Goal: Task Accomplishment & Management: Manage account settings

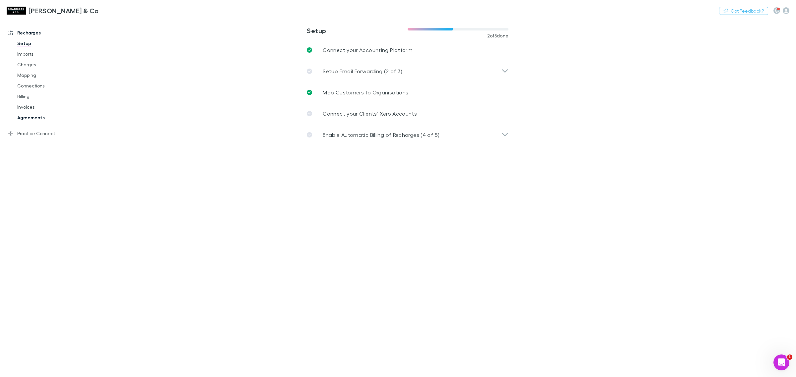
click at [38, 113] on link "Agreements" at bounding box center [52, 117] width 83 height 11
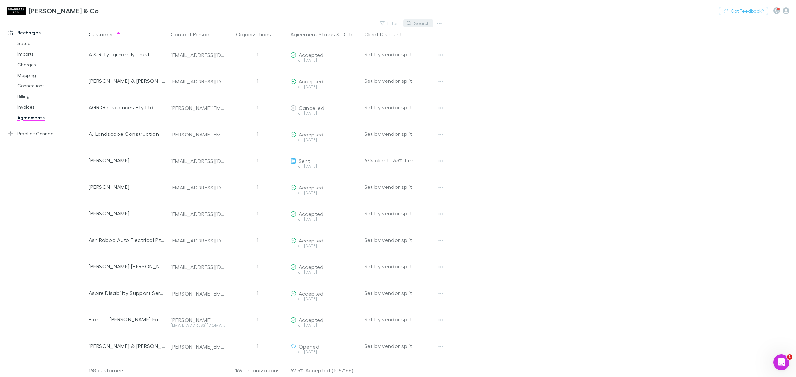
click at [416, 21] on button "Search" at bounding box center [418, 23] width 30 height 8
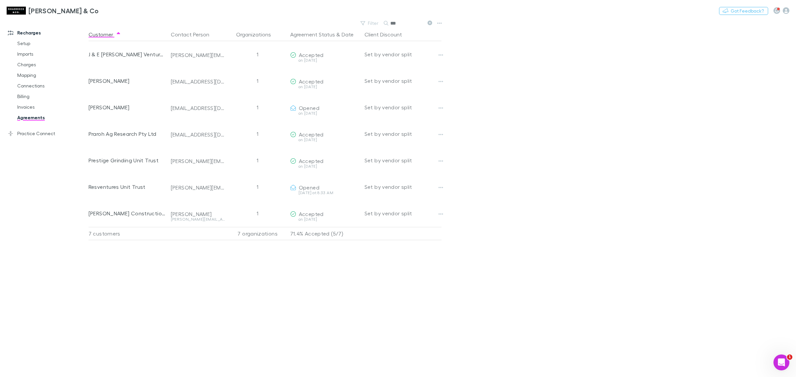
click at [409, 24] on input "***" at bounding box center [406, 23] width 33 height 9
type input "*"
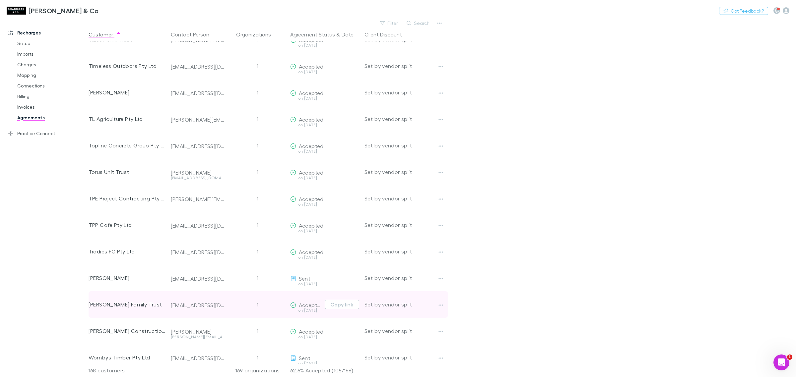
scroll to position [4139, 0]
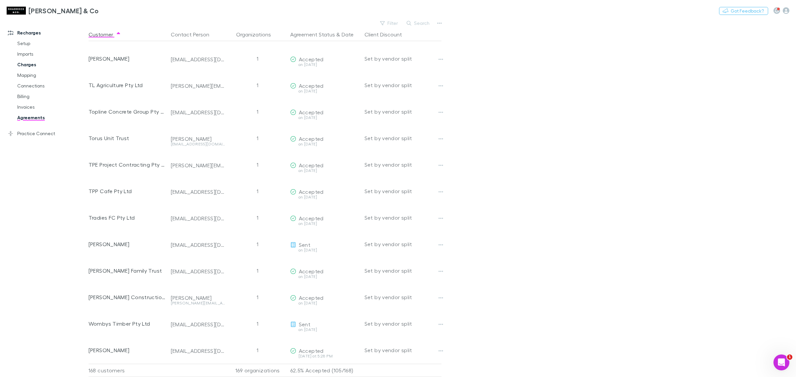
click at [29, 63] on link "Charges" at bounding box center [52, 64] width 83 height 11
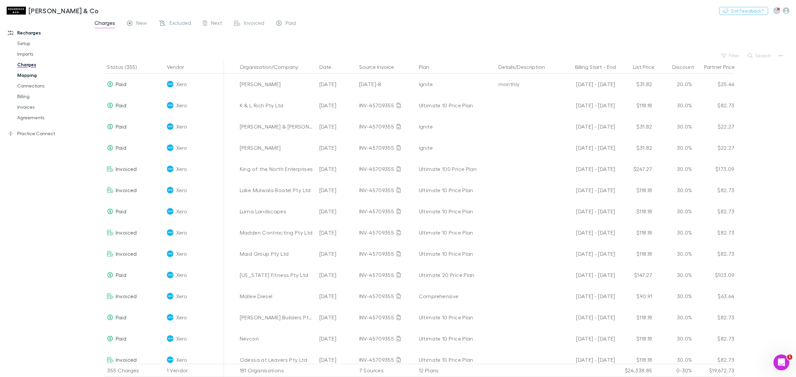
click at [32, 77] on link "Mapping" at bounding box center [52, 75] width 83 height 11
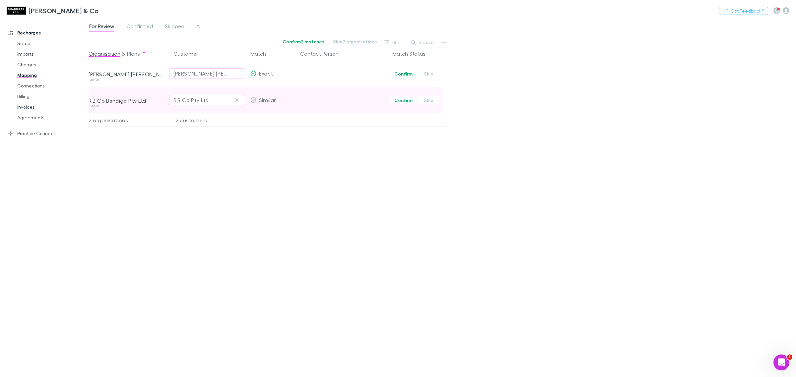
click at [210, 97] on div "RIB Co Pty Ltd" at bounding box center [206, 100] width 67 height 8
type input "******"
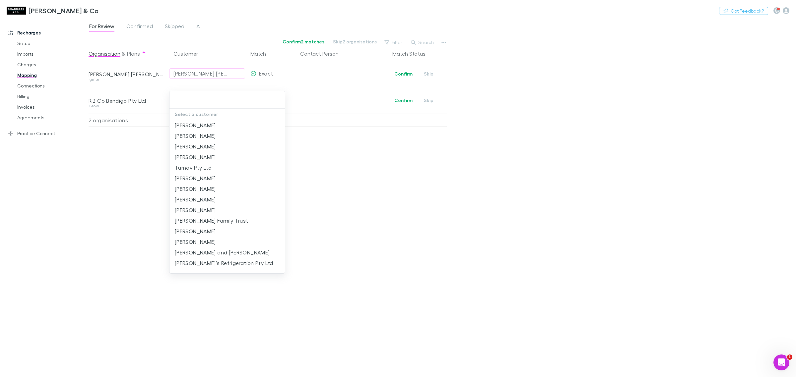
click at [321, 173] on div at bounding box center [398, 188] width 796 height 377
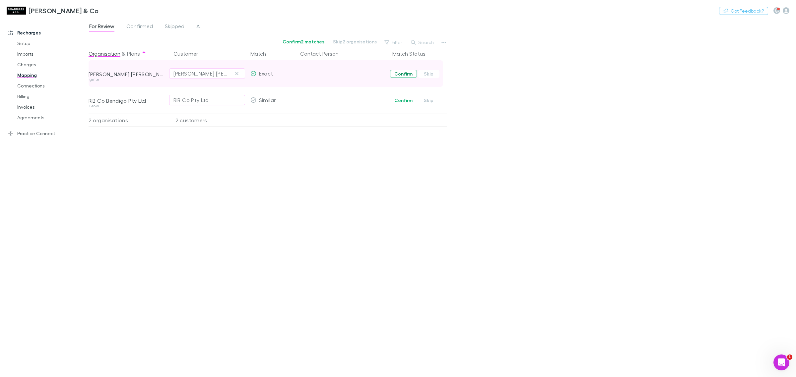
click at [402, 76] on button "Confirm" at bounding box center [403, 74] width 27 height 8
click at [21, 64] on link "Charges" at bounding box center [52, 64] width 83 height 11
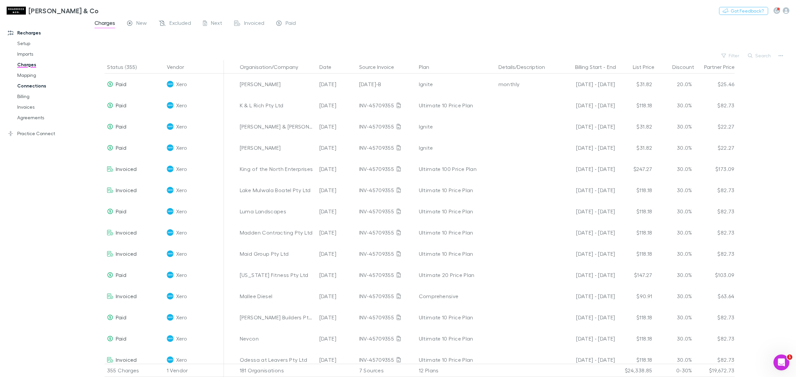
click at [27, 84] on link "Connections" at bounding box center [52, 86] width 83 height 11
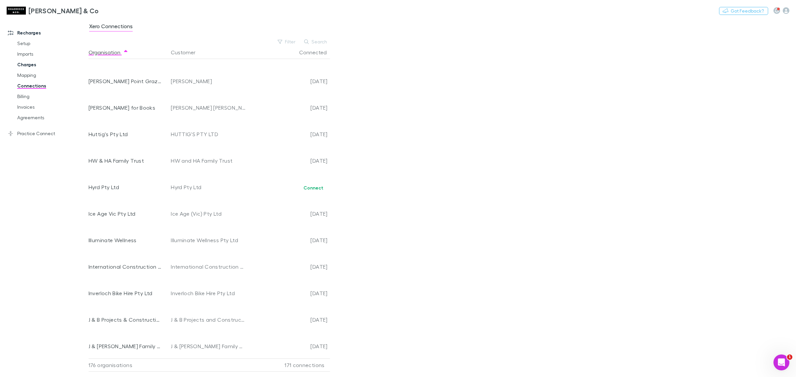
scroll to position [1648, 0]
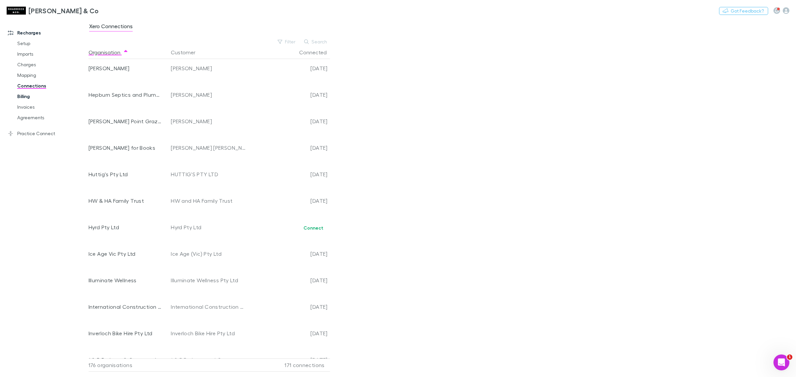
click at [27, 96] on link "Billing" at bounding box center [52, 96] width 83 height 11
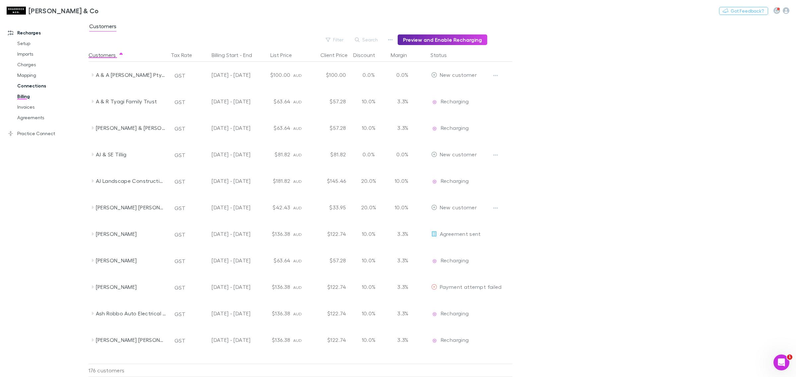
click at [28, 88] on link "Connections" at bounding box center [52, 86] width 83 height 11
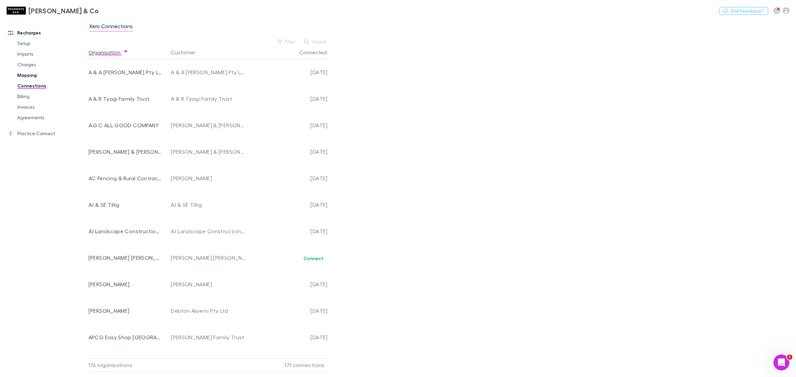
drag, startPoint x: 40, startPoint y: 75, endPoint x: 37, endPoint y: 76, distance: 3.7
click at [40, 75] on link "Mapping" at bounding box center [52, 75] width 83 height 11
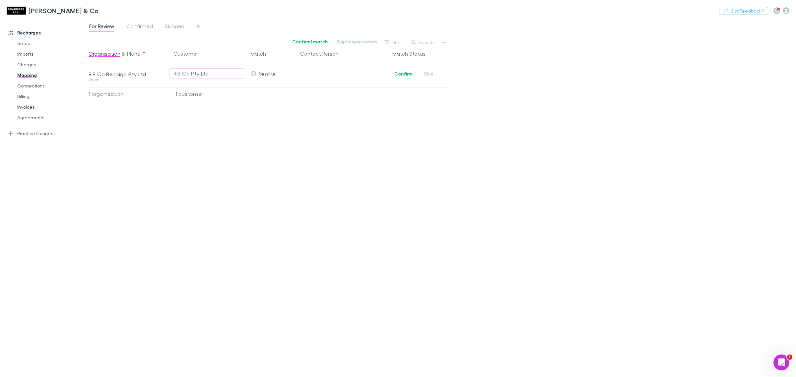
drag, startPoint x: 342, startPoint y: 205, endPoint x: 335, endPoint y: 199, distance: 8.5
click at [337, 204] on div "Organisation & Plans Customer Match Contact Person Match Status RIB Co Bendigo …" at bounding box center [269, 209] width 360 height 325
click at [27, 87] on link "Connections" at bounding box center [52, 86] width 83 height 11
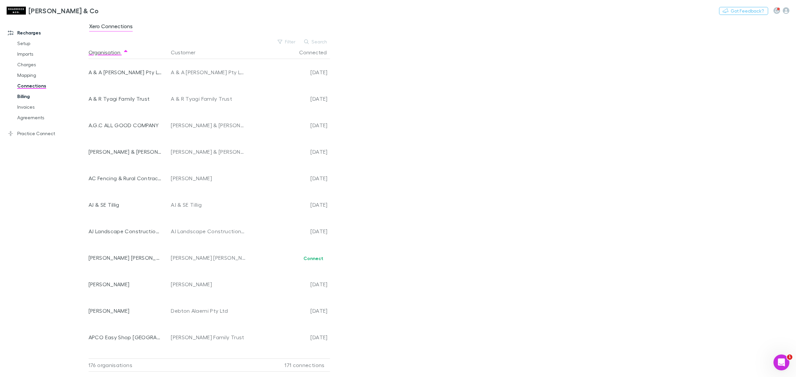
click at [27, 95] on link "Billing" at bounding box center [52, 96] width 83 height 11
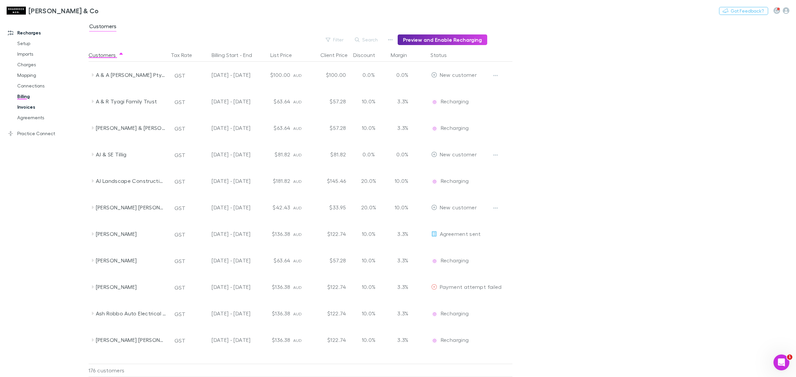
click at [25, 109] on link "Invoices" at bounding box center [52, 107] width 83 height 11
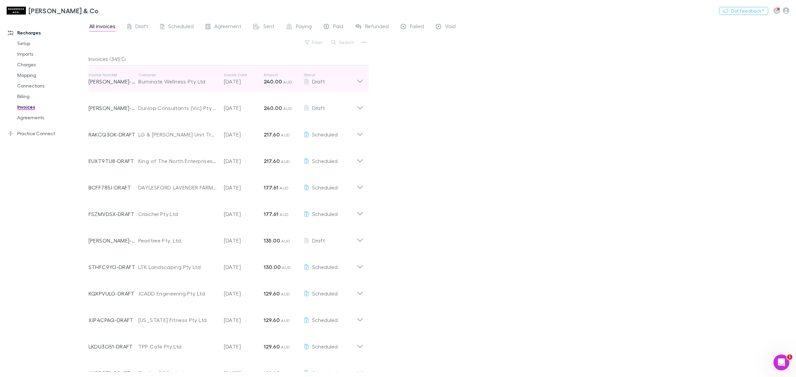
click at [361, 84] on icon at bounding box center [359, 78] width 7 height 13
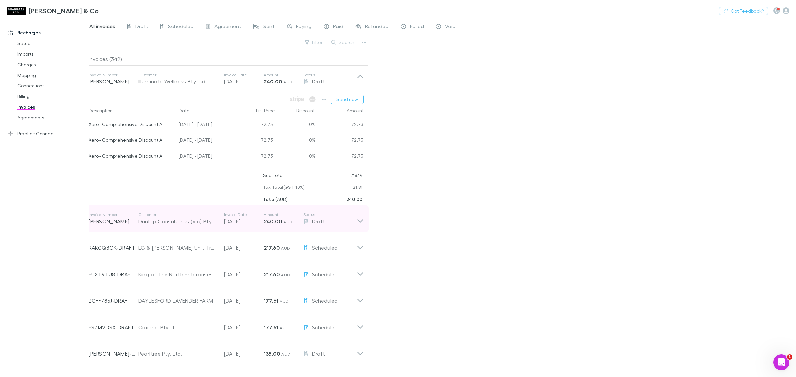
click at [360, 219] on icon at bounding box center [359, 218] width 7 height 13
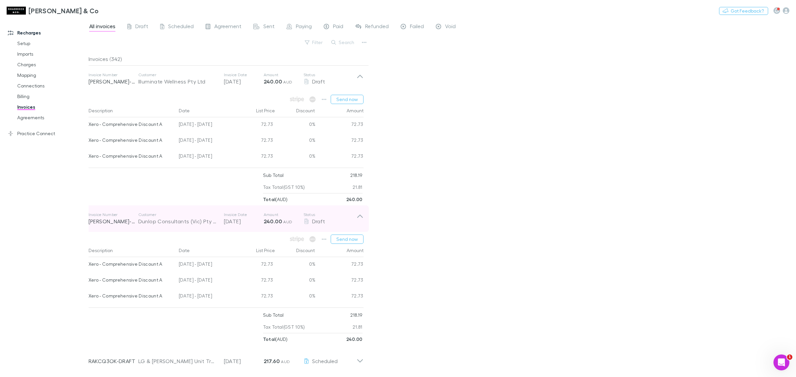
click at [360, 219] on icon at bounding box center [359, 218] width 7 height 13
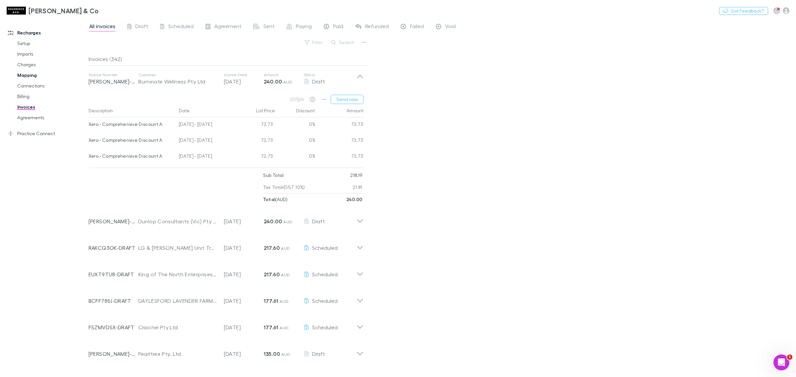
click at [44, 73] on link "Mapping" at bounding box center [52, 75] width 83 height 11
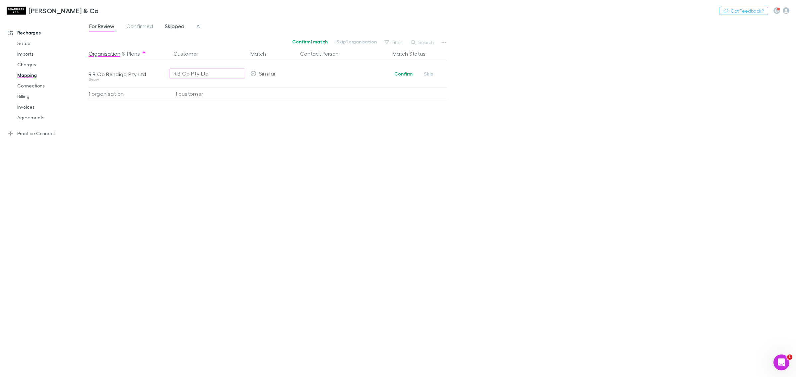
click at [175, 31] on span "Skipped" at bounding box center [175, 27] width 20 height 9
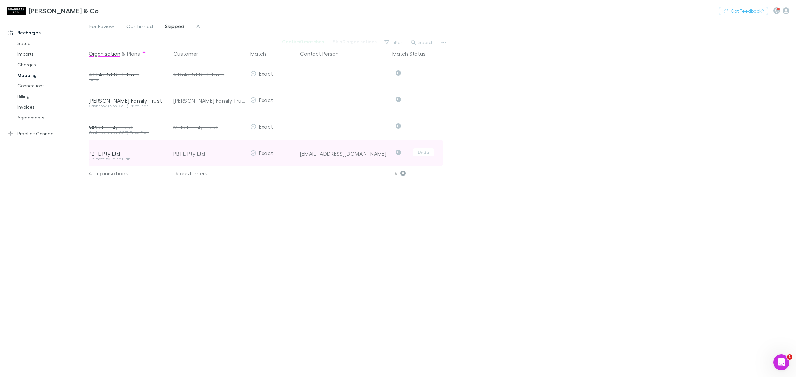
click at [127, 158] on div "Ultimate 50 Price Plan" at bounding box center [127, 159] width 77 height 4
click at [122, 156] on div "PBTL Pty Ltd" at bounding box center [127, 154] width 77 height 7
click at [427, 153] on button "Undo" at bounding box center [423, 153] width 21 height 8
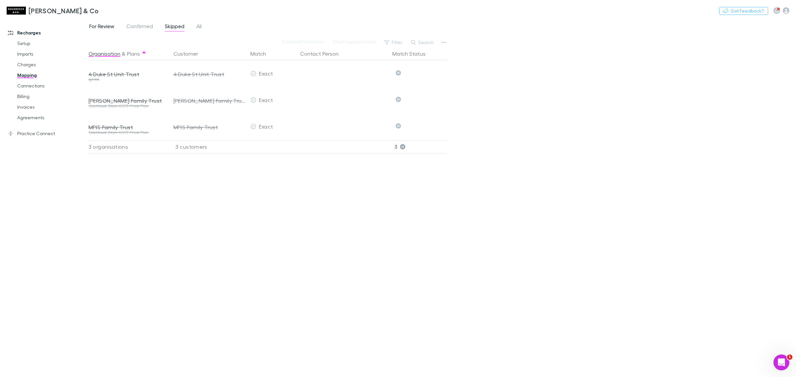
click at [100, 25] on span "For Review" at bounding box center [101, 27] width 25 height 9
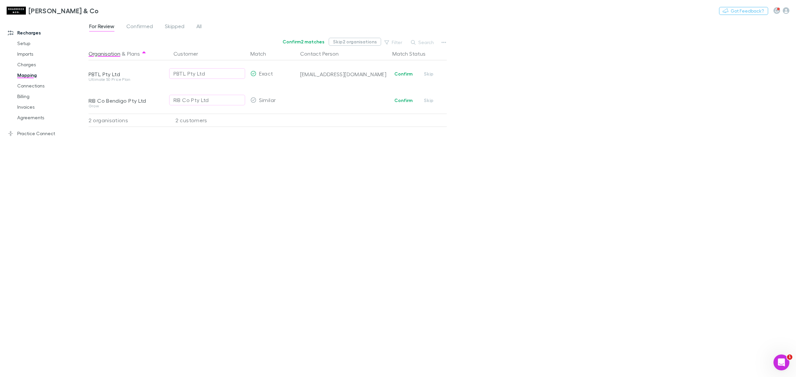
click at [358, 45] on button "Skip 2 organisations" at bounding box center [355, 42] width 52 height 8
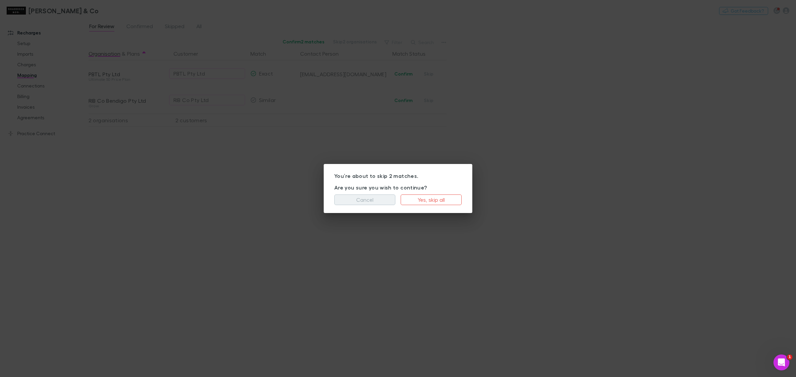
click at [391, 197] on button "Cancel" at bounding box center [364, 200] width 61 height 11
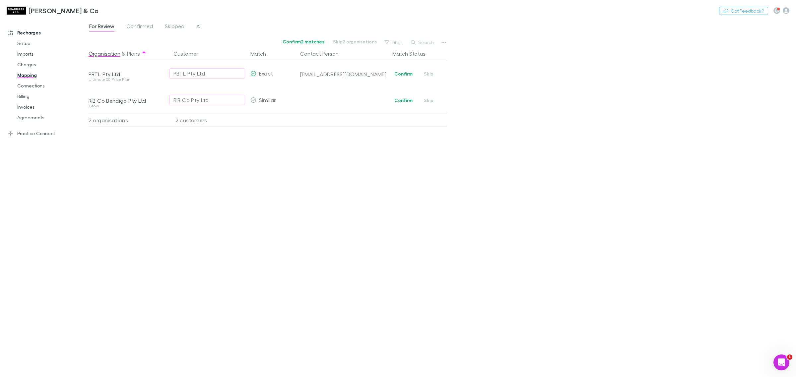
click at [224, 161] on div "Organisation & Plans Customer Match Contact Person Match Status PBTL Pty Ltd Ul…" at bounding box center [269, 209] width 360 height 325
click at [431, 100] on button "Skip" at bounding box center [428, 100] width 21 height 8
click at [144, 24] on span "Confirmed" at bounding box center [139, 27] width 27 height 9
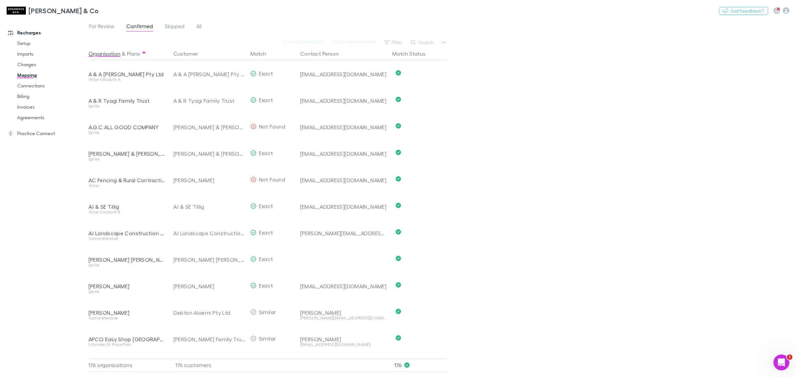
click at [430, 39] on button "Search" at bounding box center [422, 42] width 30 height 8
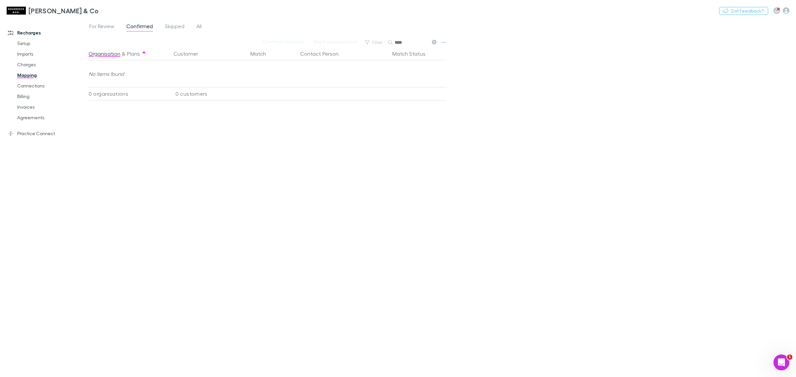
type input "****"
click at [35, 62] on link "Charges" at bounding box center [52, 64] width 83 height 11
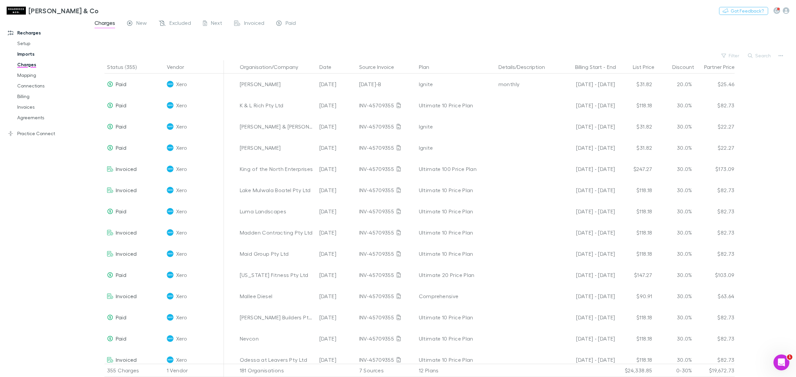
click at [26, 51] on link "Imports" at bounding box center [52, 54] width 83 height 11
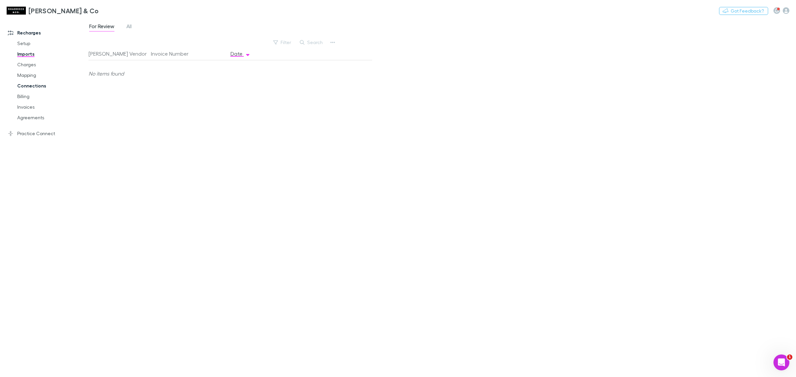
click at [30, 82] on link "Connections" at bounding box center [52, 86] width 83 height 11
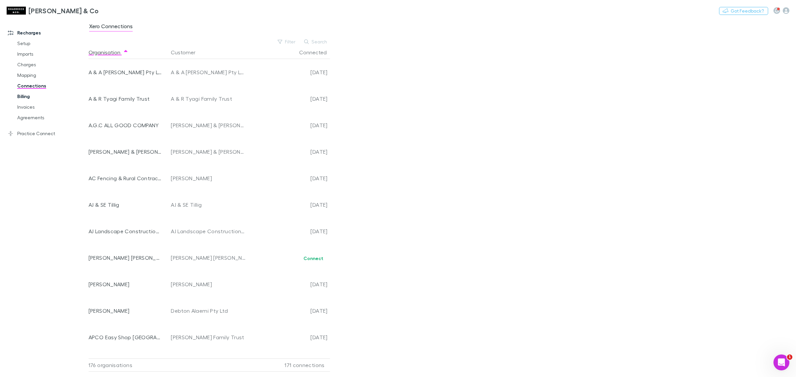
click at [30, 91] on link "Billing" at bounding box center [52, 96] width 83 height 11
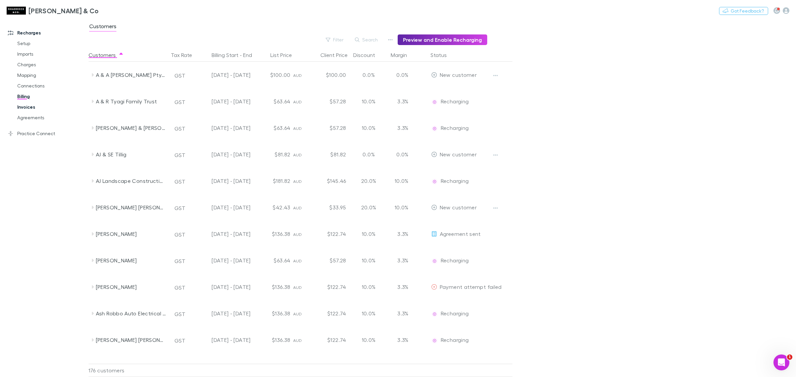
click at [27, 104] on link "Invoices" at bounding box center [52, 107] width 83 height 11
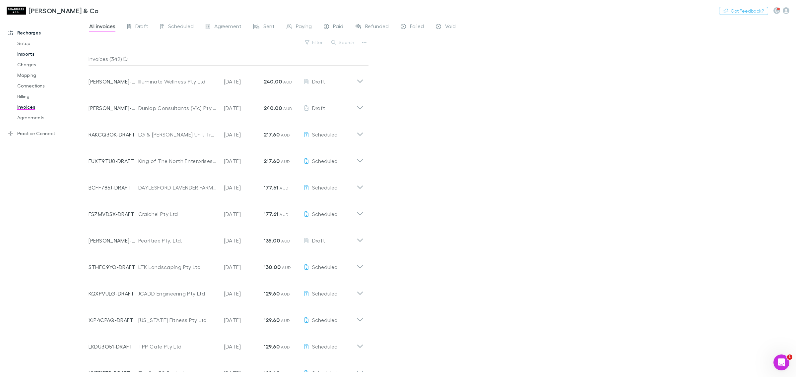
click at [23, 55] on link "Imports" at bounding box center [52, 54] width 83 height 11
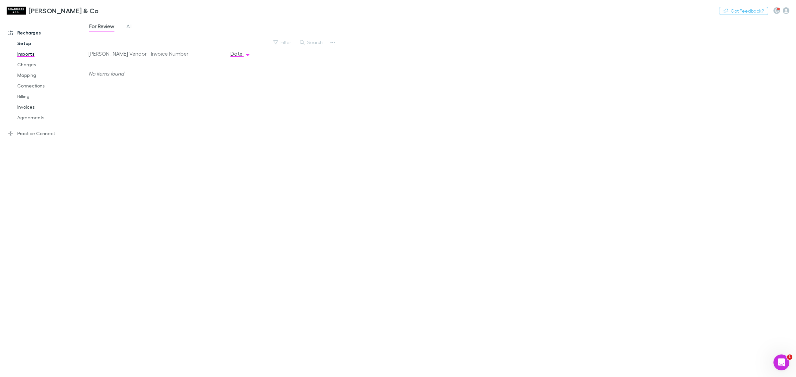
click at [24, 38] on link "Setup" at bounding box center [52, 43] width 83 height 11
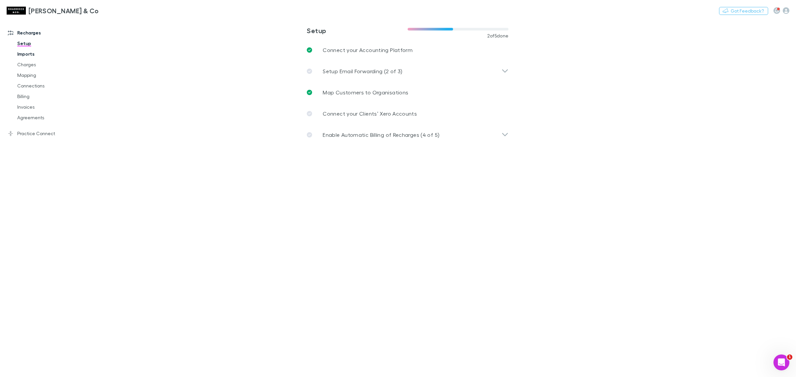
click at [23, 59] on link "Imports" at bounding box center [52, 54] width 83 height 11
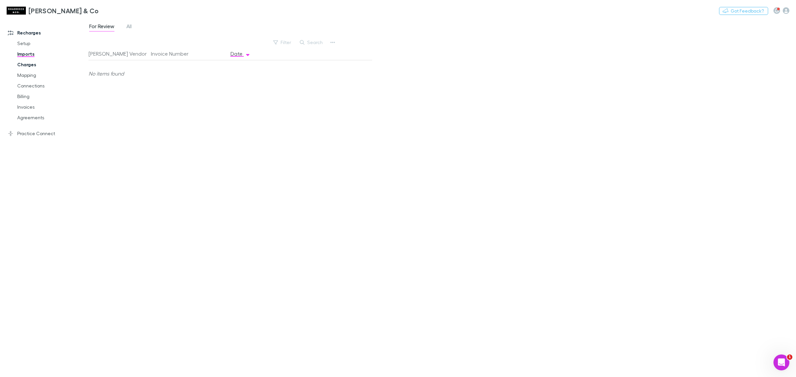
click at [26, 65] on link "Charges" at bounding box center [52, 64] width 83 height 11
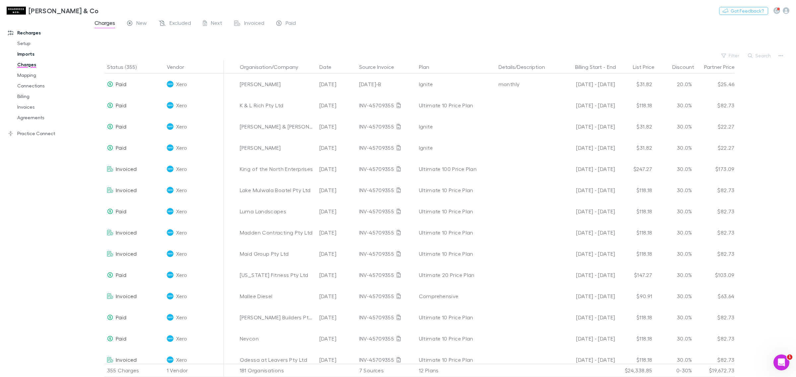
click at [23, 55] on link "Imports" at bounding box center [52, 54] width 83 height 11
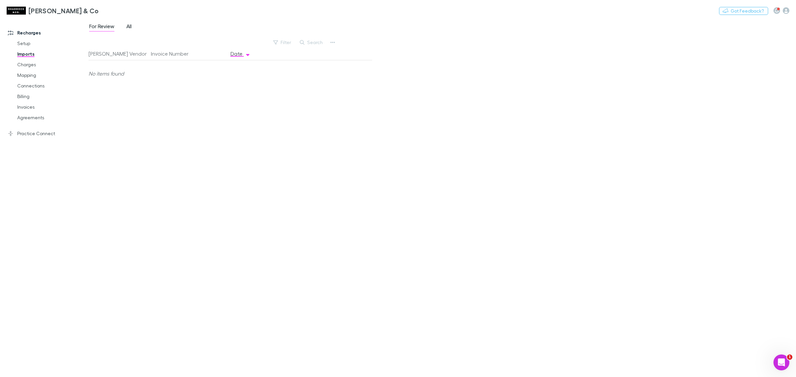
click at [130, 29] on span "All" at bounding box center [128, 27] width 5 height 9
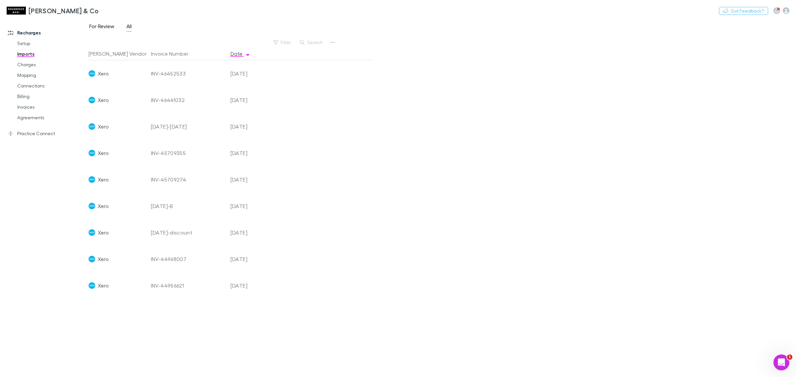
click at [100, 23] on span "For Review" at bounding box center [101, 27] width 25 height 9
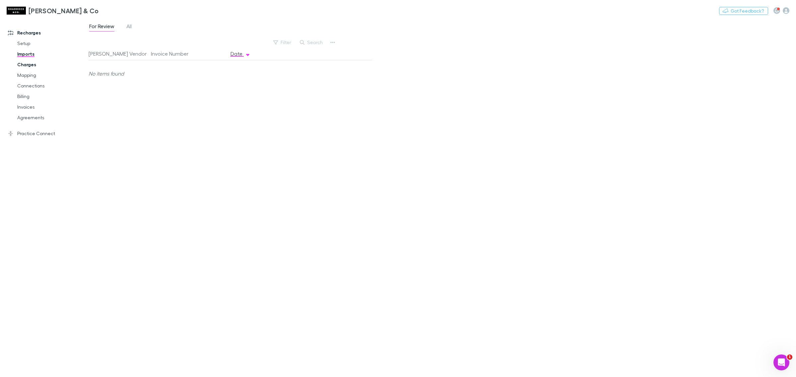
click at [27, 65] on link "Charges" at bounding box center [52, 64] width 83 height 11
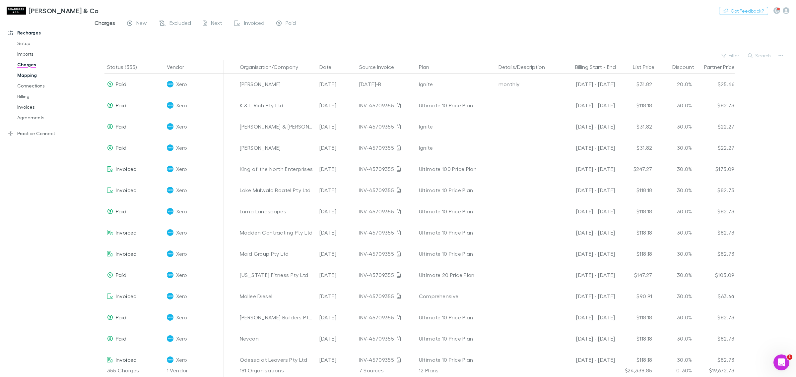
click at [32, 75] on link "Mapping" at bounding box center [52, 75] width 83 height 11
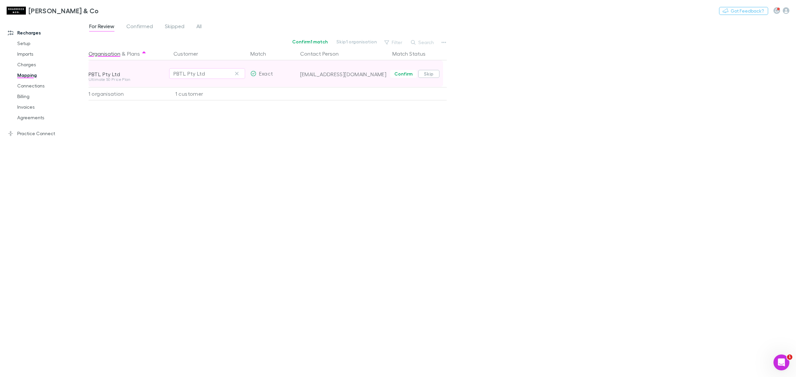
click at [428, 77] on button "Skip" at bounding box center [428, 74] width 21 height 8
click at [152, 29] on span "Confirmed" at bounding box center [139, 27] width 27 height 9
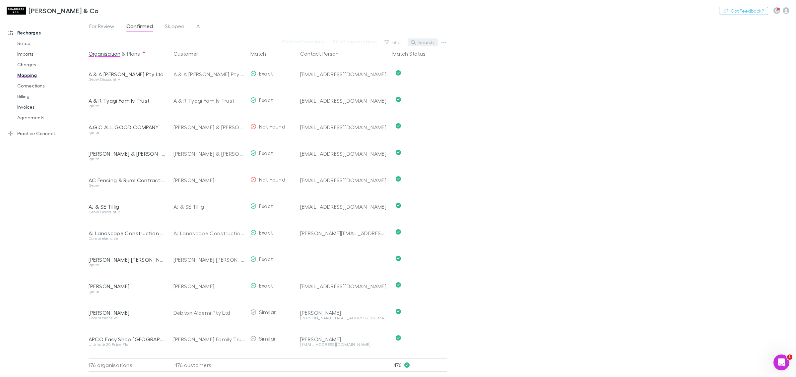
click at [417, 42] on button "Search" at bounding box center [422, 42] width 30 height 8
type input "**"
click at [33, 61] on link "Charges" at bounding box center [52, 64] width 83 height 11
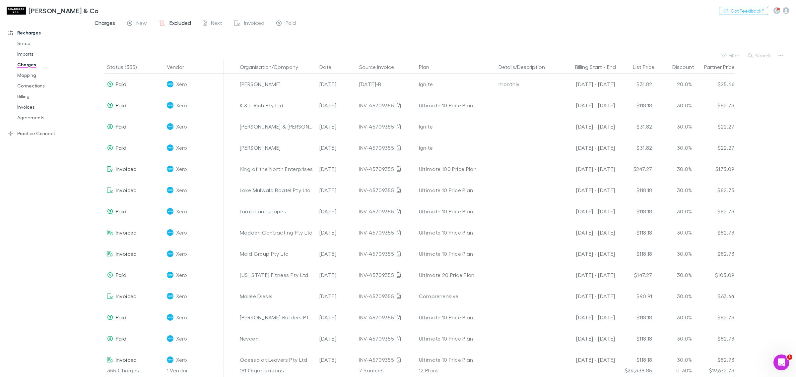
click at [183, 23] on span "Excluded" at bounding box center [180, 24] width 22 height 9
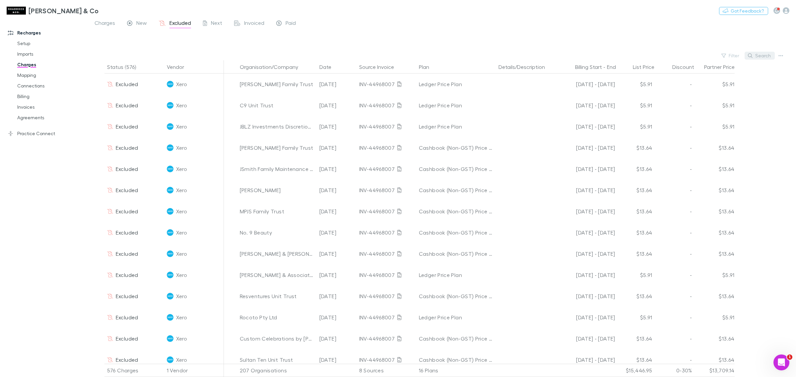
click at [763, 56] on button "Search" at bounding box center [759, 56] width 30 height 8
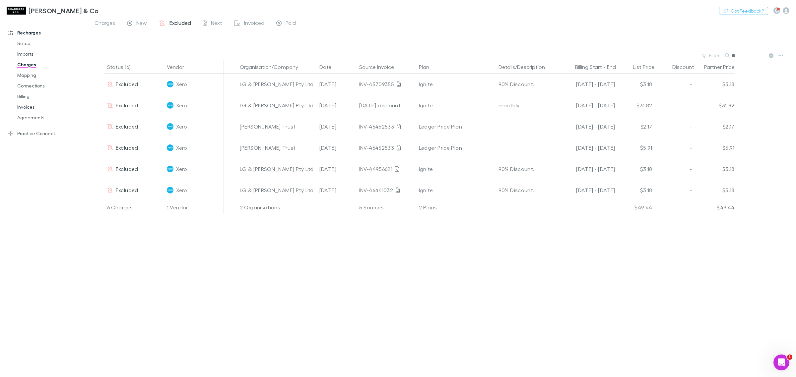
click at [234, 292] on div "Status (6) Vendor Organisation/Company Date Source Invoice Plan Details/Descrip…" at bounding box center [442, 218] width 707 height 317
click at [745, 53] on input "**" at bounding box center [747, 55] width 33 height 9
type input "*"
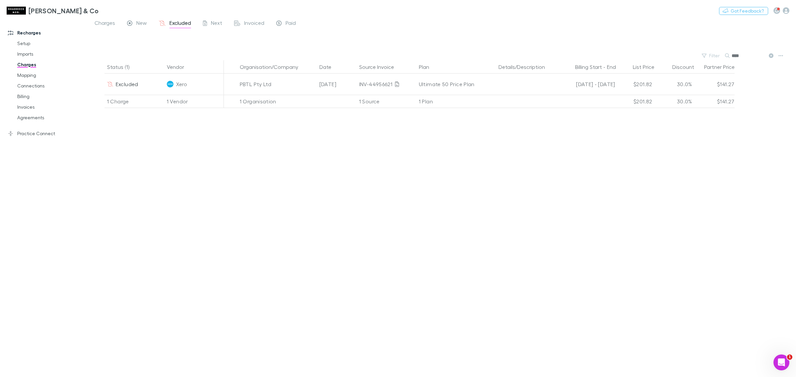
type input "****"
drag, startPoint x: 617, startPoint y: 270, endPoint x: 609, endPoint y: 278, distance: 11.0
click at [613, 270] on div "Status (1) Vendor Organisation/Company Date Source Invoice Plan Details/Descrip…" at bounding box center [442, 218] width 707 height 317
click at [770, 57] on icon at bounding box center [771, 55] width 5 height 5
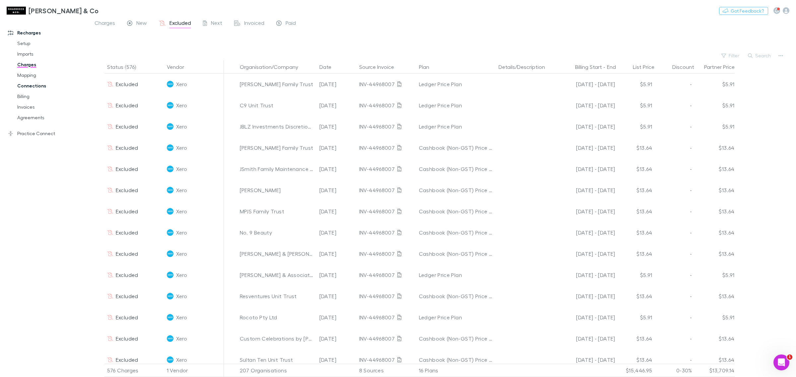
click at [28, 82] on link "Connections" at bounding box center [52, 86] width 83 height 11
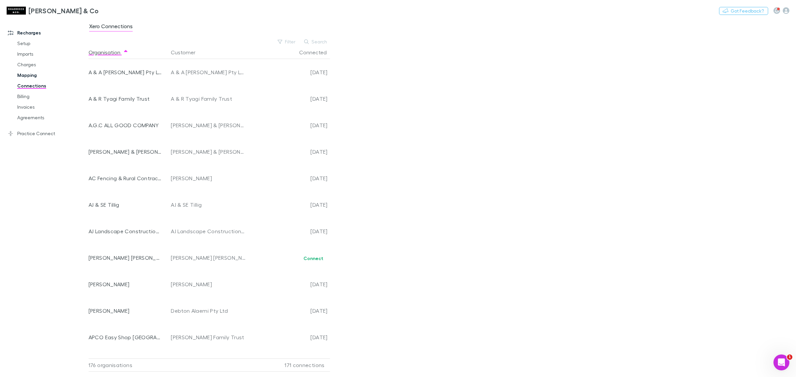
click at [28, 76] on link "Mapping" at bounding box center [52, 75] width 83 height 11
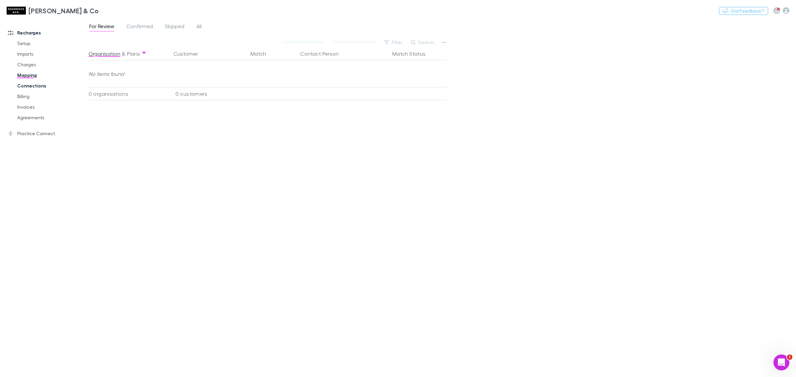
click at [30, 87] on link "Connections" at bounding box center [52, 86] width 83 height 11
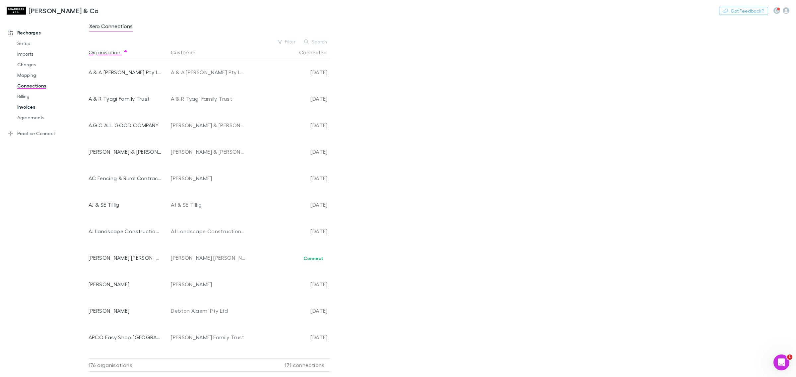
click at [29, 102] on link "Invoices" at bounding box center [52, 107] width 83 height 11
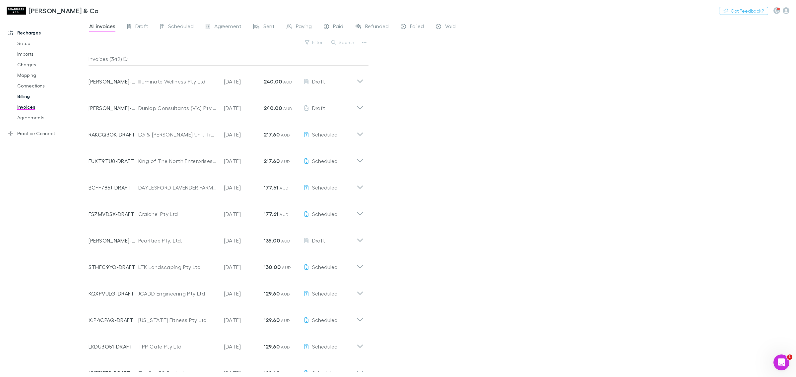
click at [26, 98] on link "Billing" at bounding box center [52, 96] width 83 height 11
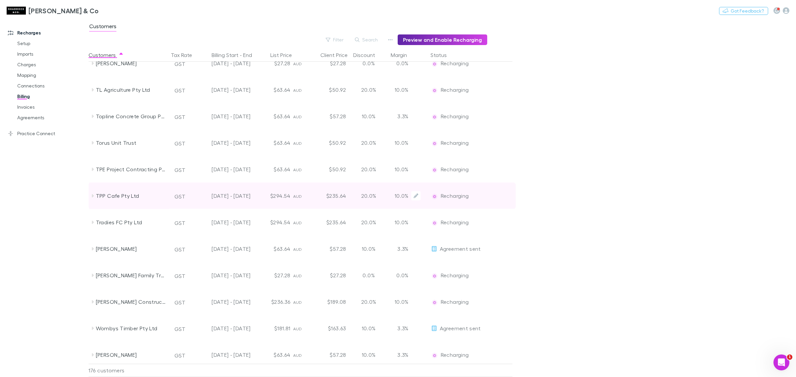
scroll to position [4366, 0]
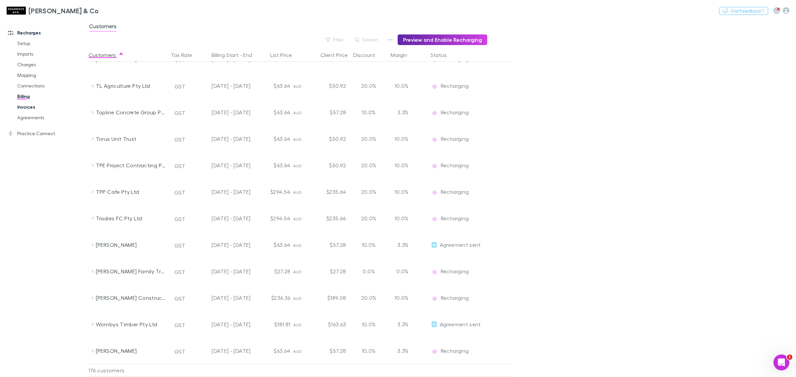
click at [40, 106] on link "Invoices" at bounding box center [52, 107] width 83 height 11
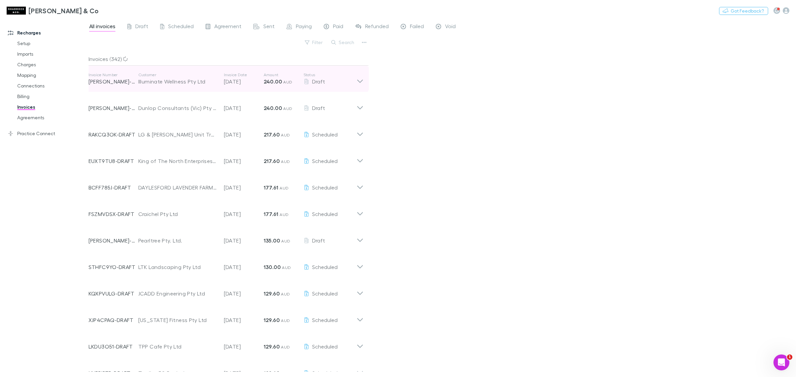
click at [359, 82] on icon at bounding box center [359, 78] width 7 height 13
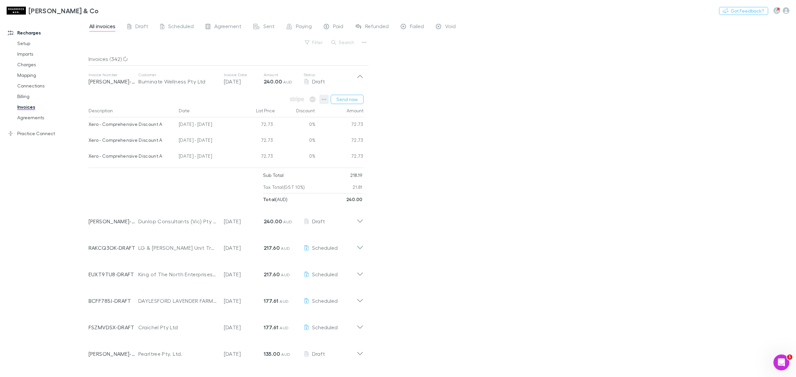
click at [324, 101] on icon "button" at bounding box center [324, 99] width 5 height 5
click at [18, 215] on div at bounding box center [398, 188] width 796 height 377
click at [324, 98] on icon "button" at bounding box center [324, 99] width 5 height 5
click at [271, 138] on p "Add charge" at bounding box center [283, 138] width 81 height 8
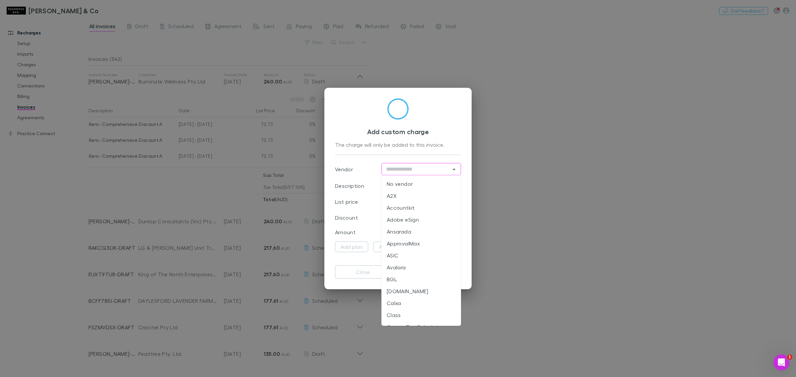
click at [400, 172] on input "text" at bounding box center [415, 169] width 65 height 8
click at [512, 163] on div "Add custom charge The charge will only be added to this invoice. Vendor ​ Descr…" at bounding box center [398, 188] width 796 height 377
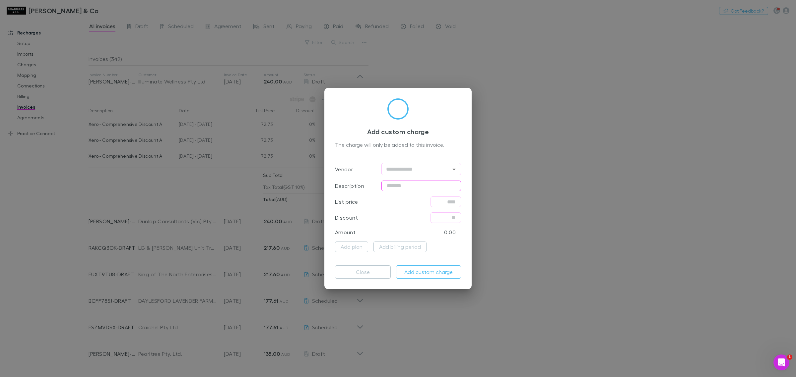
click at [422, 184] on input "text" at bounding box center [421, 186] width 80 height 11
click at [394, 216] on div "Discount ​" at bounding box center [398, 218] width 126 height 16
click at [368, 276] on button "Close" at bounding box center [363, 274] width 56 height 13
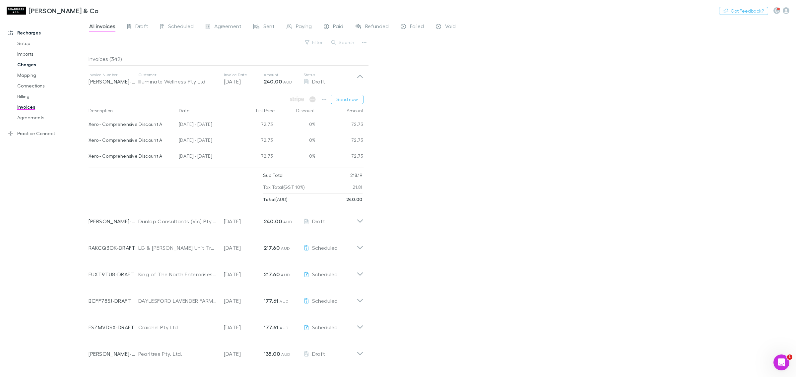
click at [47, 66] on link "Charges" at bounding box center [52, 64] width 83 height 11
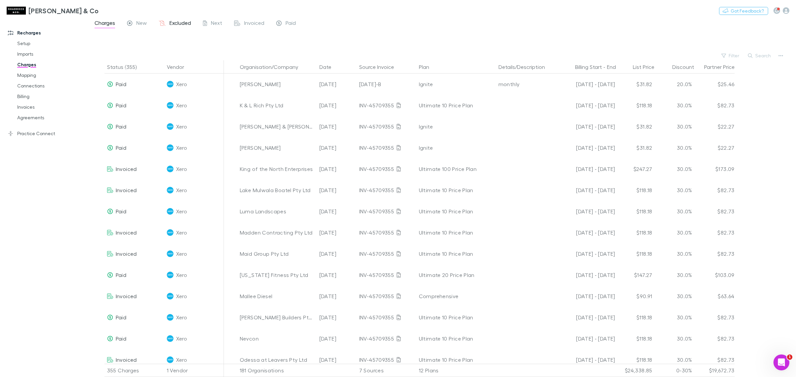
click at [183, 25] on span "Excluded" at bounding box center [180, 24] width 22 height 9
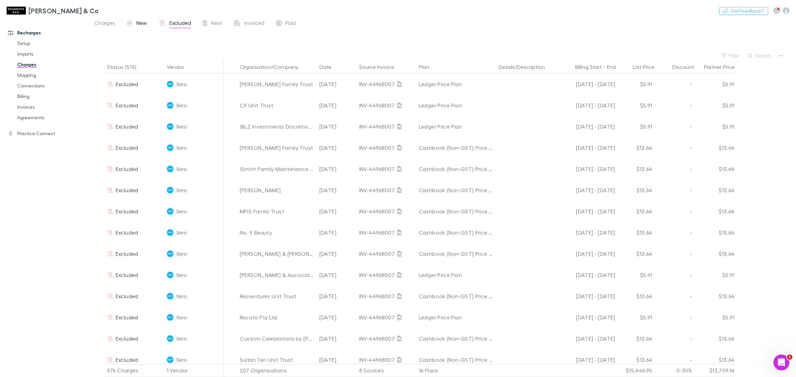
click at [138, 21] on span "New" at bounding box center [141, 24] width 11 height 9
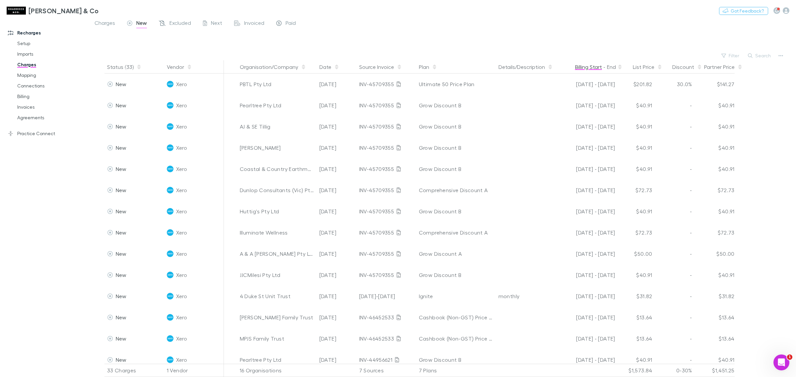
click at [585, 65] on button "Billing Start" at bounding box center [588, 66] width 27 height 13
click at [591, 66] on button "Billing Start" at bounding box center [588, 66] width 27 height 13
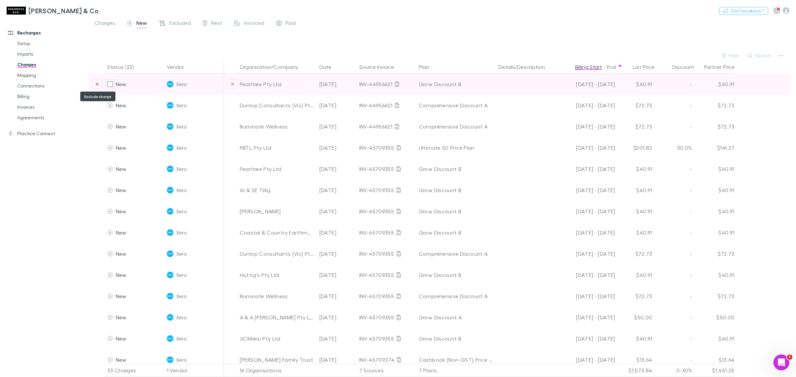
click at [96, 85] on icon "Exclude charge" at bounding box center [96, 84] width 3 height 3
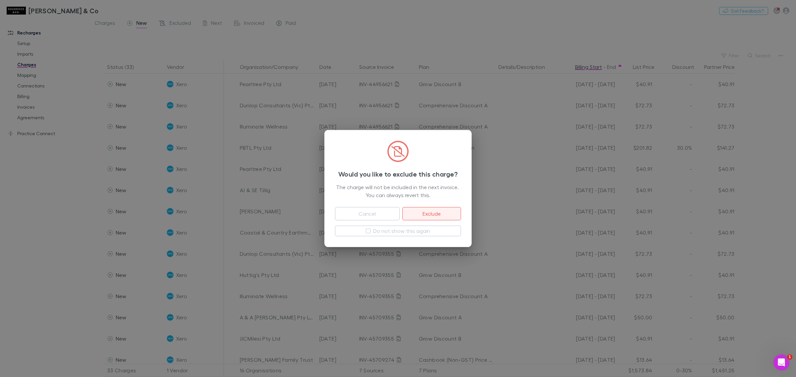
click at [422, 216] on button "Exclude" at bounding box center [431, 213] width 59 height 13
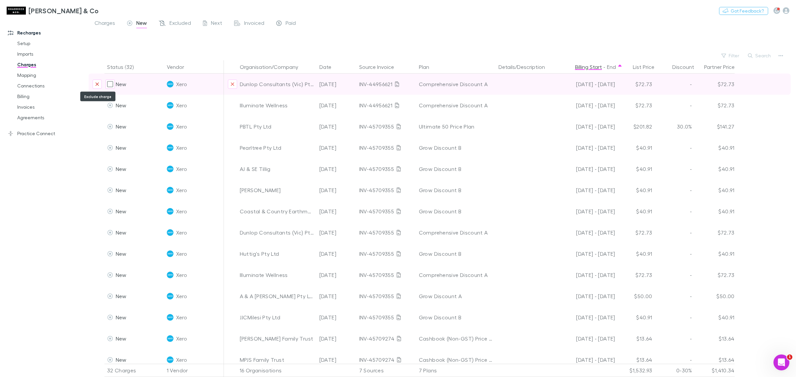
click at [95, 83] on icon "Exclude charge" at bounding box center [97, 84] width 4 height 5
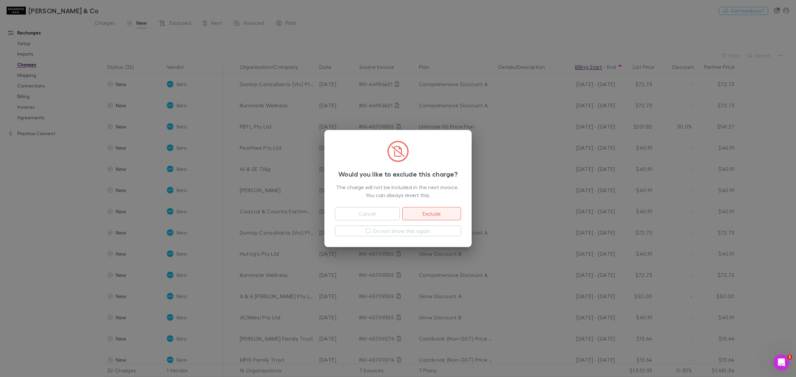
click at [443, 212] on button "Exclude" at bounding box center [431, 213] width 59 height 13
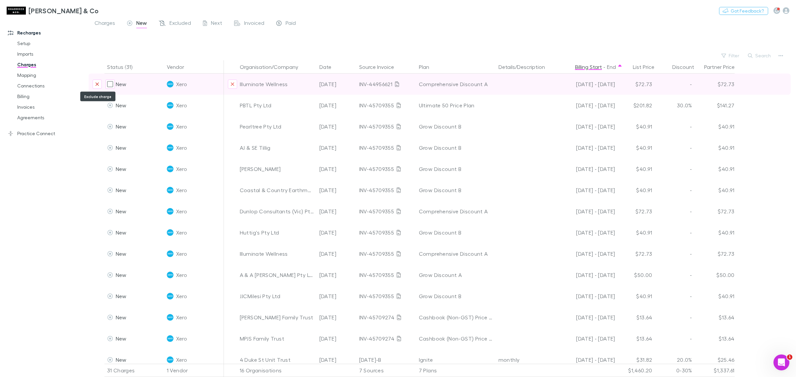
click at [97, 86] on icon "Exclude charge" at bounding box center [97, 84] width 4 height 5
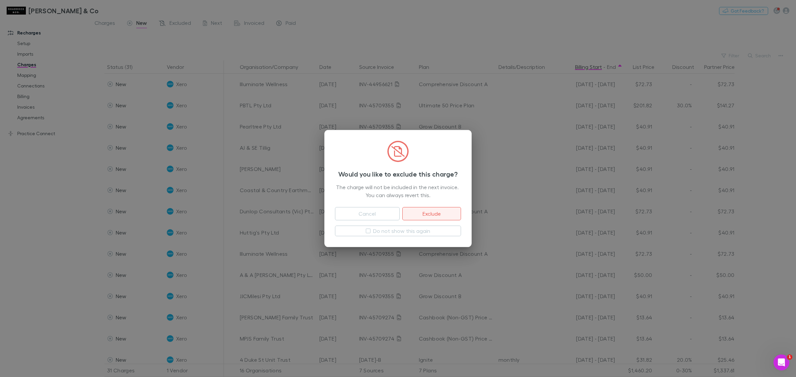
click at [439, 210] on button "Exclude" at bounding box center [431, 213] width 59 height 13
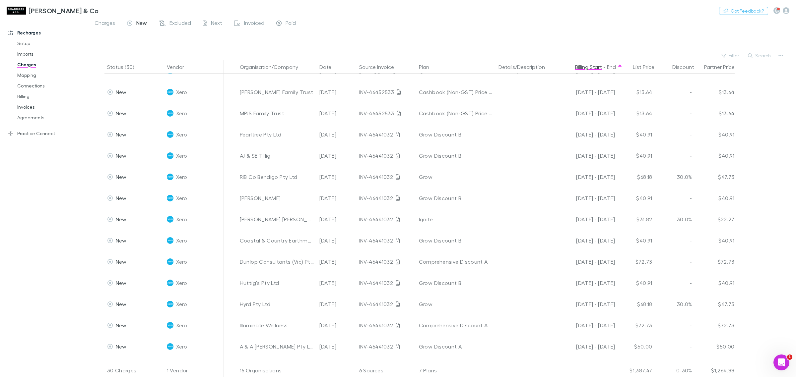
scroll to position [348, 0]
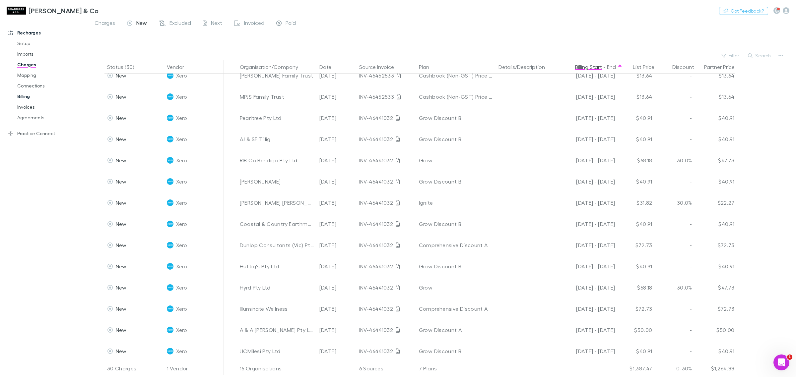
click at [26, 96] on link "Billing" at bounding box center [52, 96] width 83 height 11
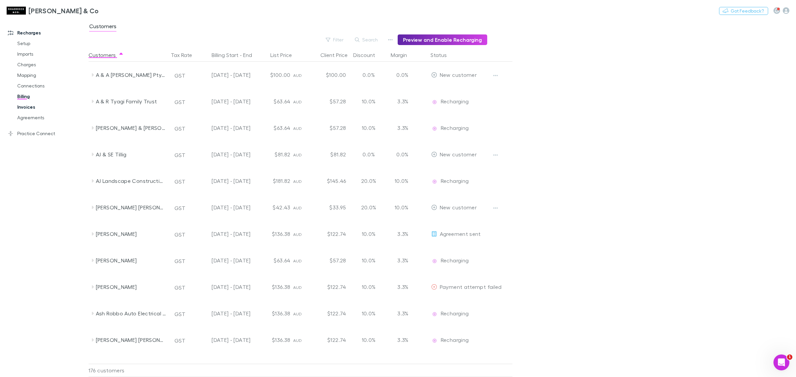
click at [29, 107] on link "Invoices" at bounding box center [52, 107] width 83 height 11
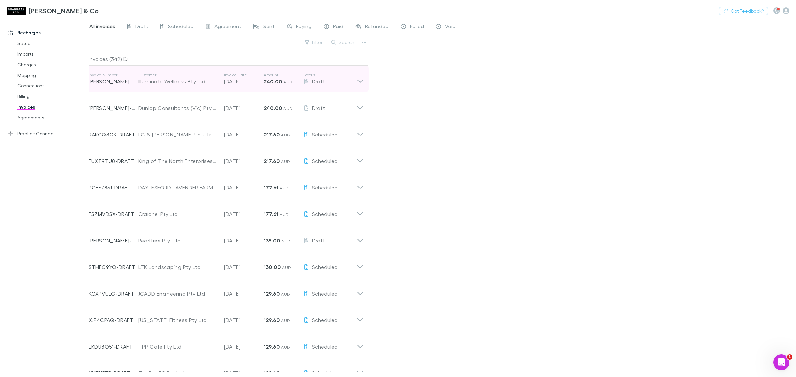
click at [363, 78] on icon at bounding box center [359, 78] width 7 height 13
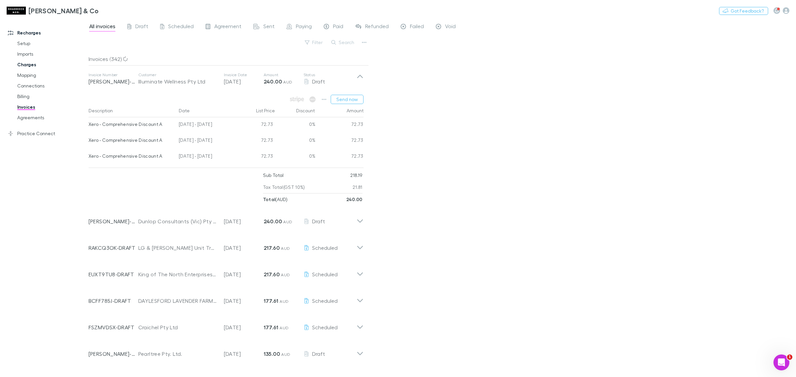
click at [25, 68] on link "Charges" at bounding box center [52, 64] width 83 height 11
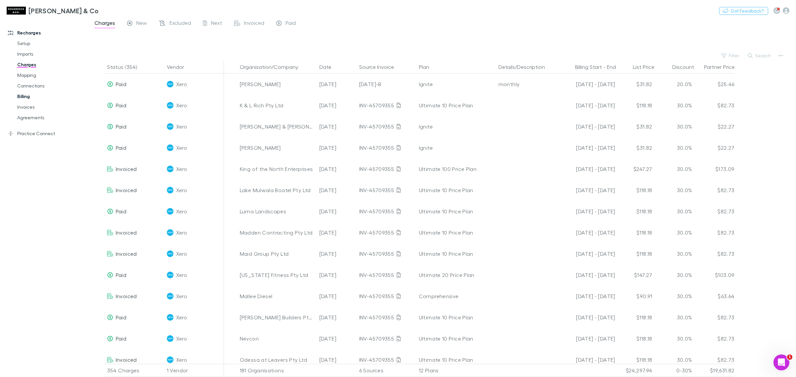
click at [35, 98] on link "Billing" at bounding box center [52, 96] width 83 height 11
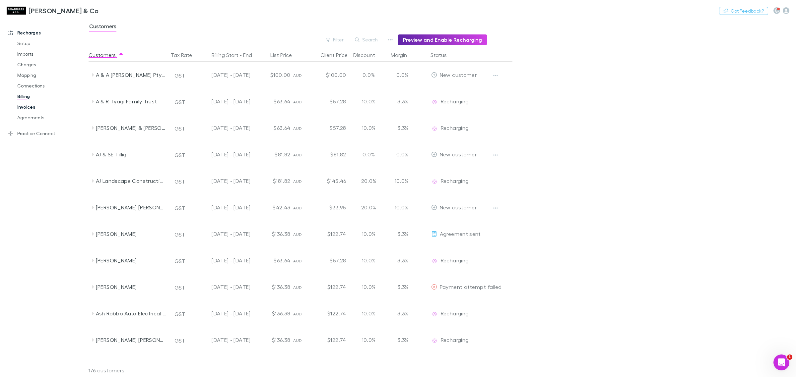
click at [31, 109] on link "Invoices" at bounding box center [52, 107] width 83 height 11
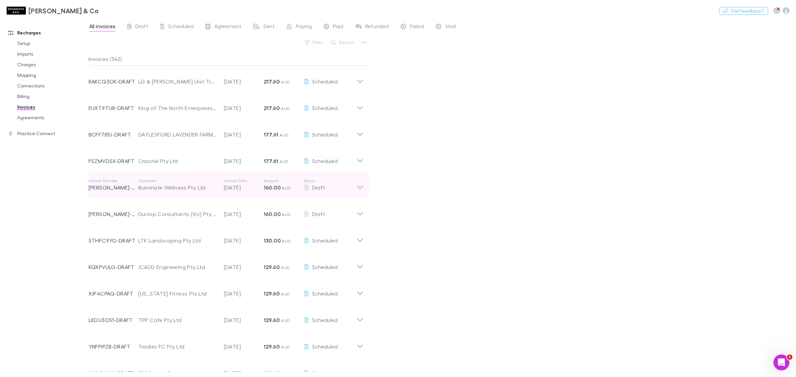
click at [364, 188] on div "Invoice Number RECH-0001 Customer Illuminate Wellness Pty Ltd Invoice Date 20 S…" at bounding box center [225, 185] width 285 height 27
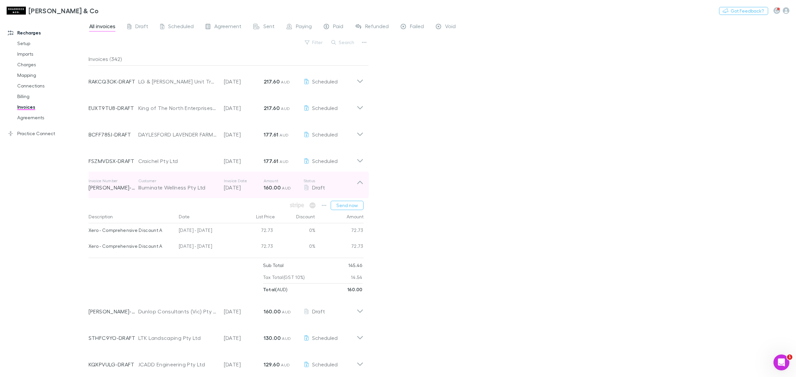
click at [364, 188] on div "Invoice Number RECH-0001 Customer Illuminate Wellness Pty Ltd Invoice Date 20 S…" at bounding box center [225, 185] width 285 height 27
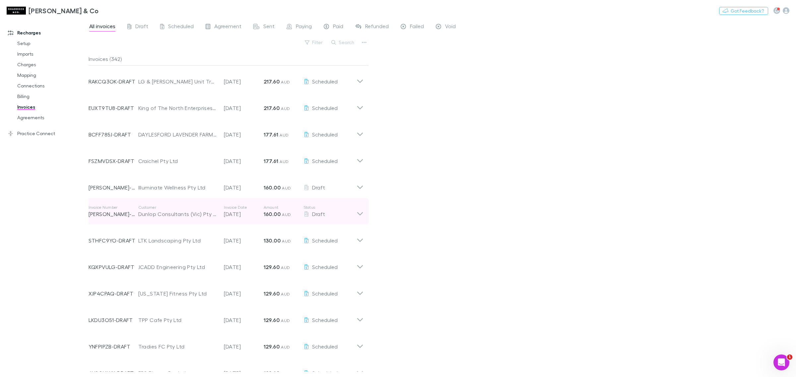
click at [356, 210] on icon at bounding box center [359, 211] width 7 height 13
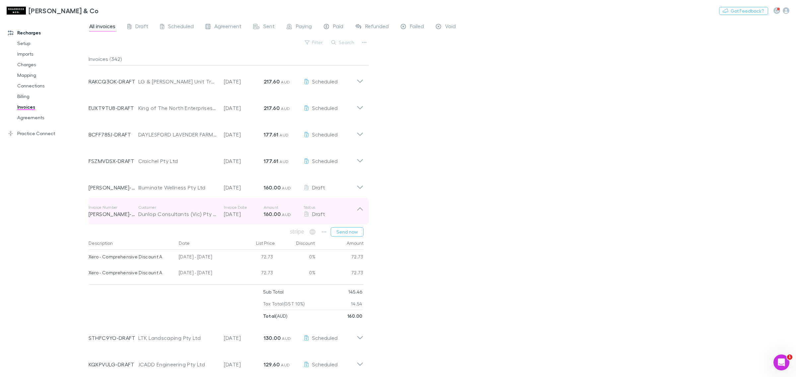
click at [356, 210] on icon at bounding box center [359, 211] width 7 height 13
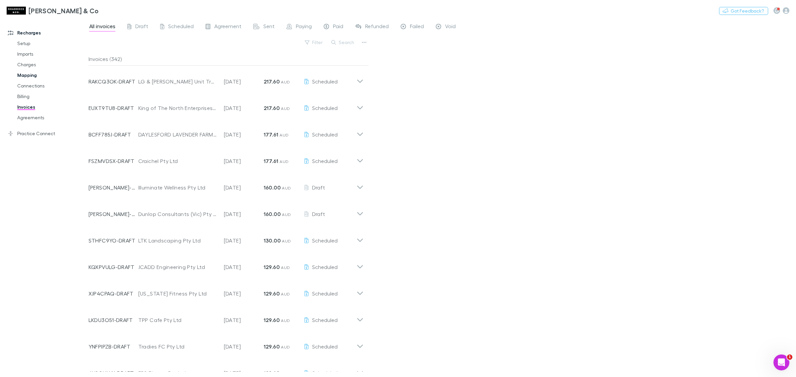
click at [31, 75] on link "Mapping" at bounding box center [52, 75] width 83 height 11
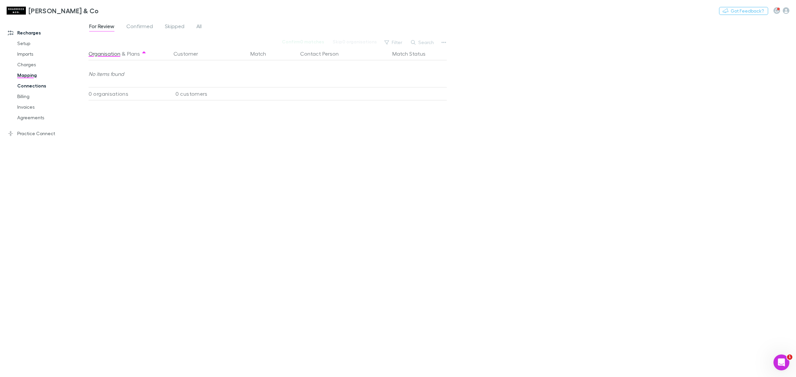
click at [35, 87] on link "Connections" at bounding box center [52, 86] width 83 height 11
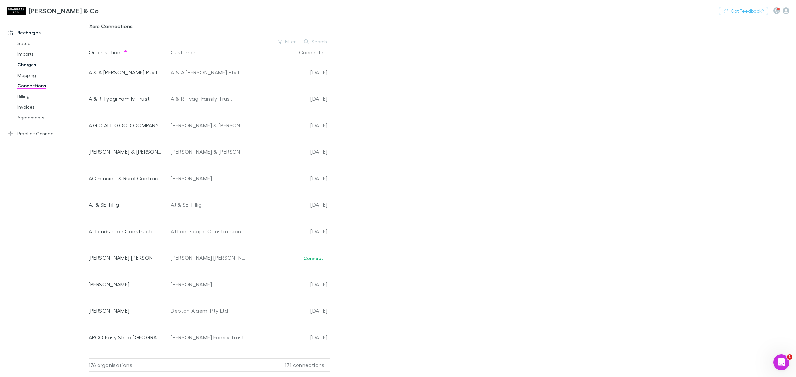
click at [28, 65] on link "Charges" at bounding box center [52, 64] width 83 height 11
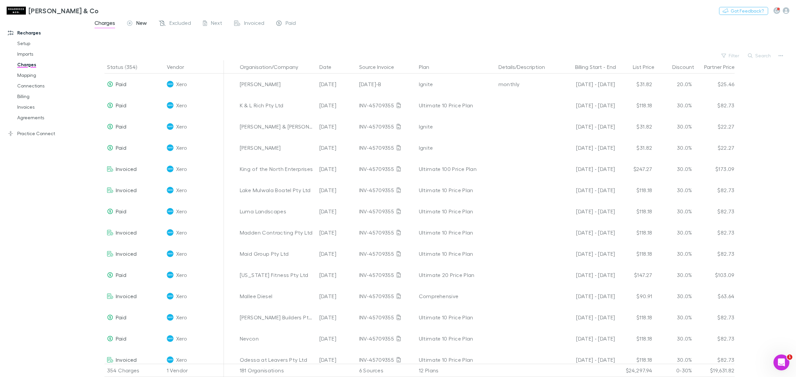
click at [144, 26] on span "New" at bounding box center [141, 24] width 11 height 9
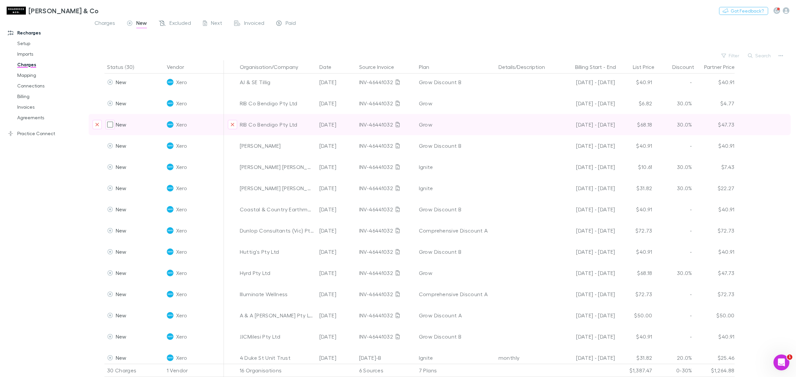
scroll to position [348, 0]
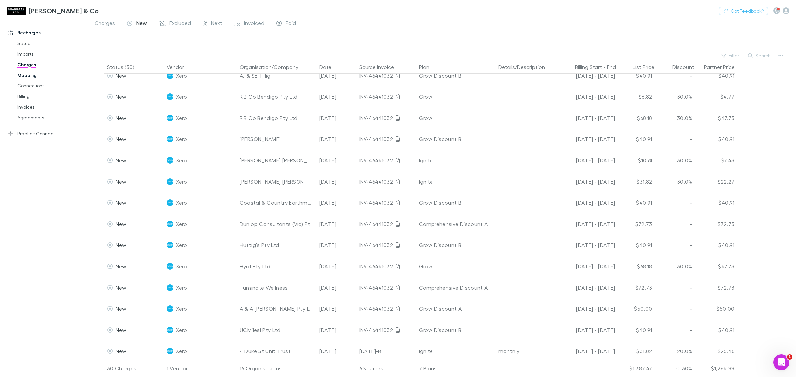
click at [30, 73] on link "Mapping" at bounding box center [52, 75] width 83 height 11
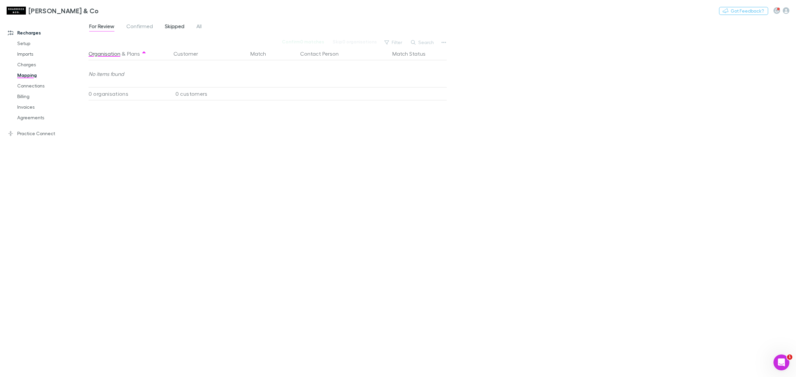
click at [172, 30] on span "Skipped" at bounding box center [175, 27] width 20 height 9
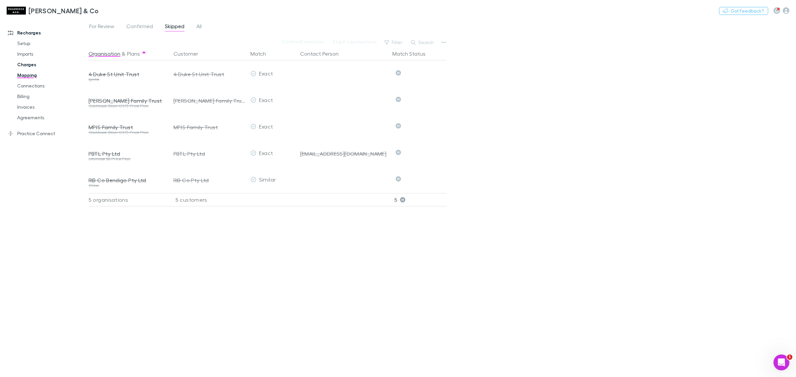
click at [36, 66] on link "Charges" at bounding box center [52, 64] width 83 height 11
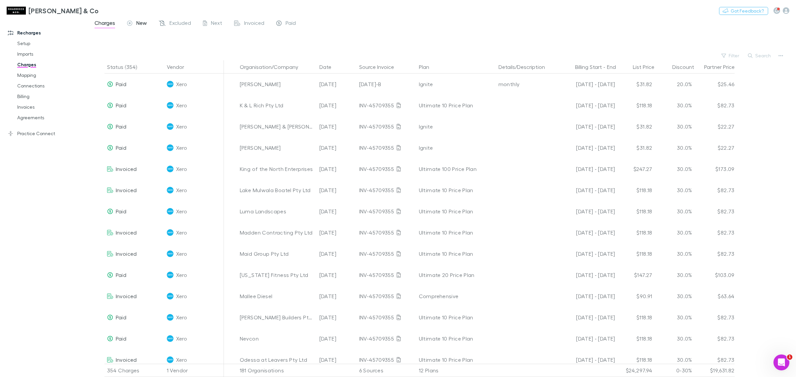
click at [135, 22] on div "New" at bounding box center [137, 24] width 20 height 9
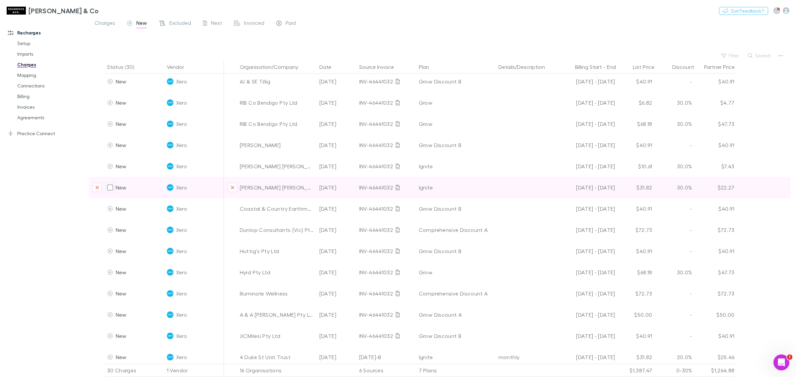
scroll to position [348, 0]
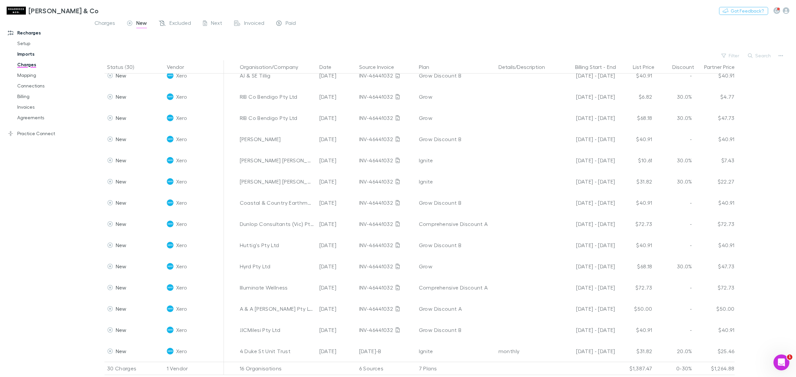
click at [22, 53] on link "Imports" at bounding box center [52, 54] width 83 height 11
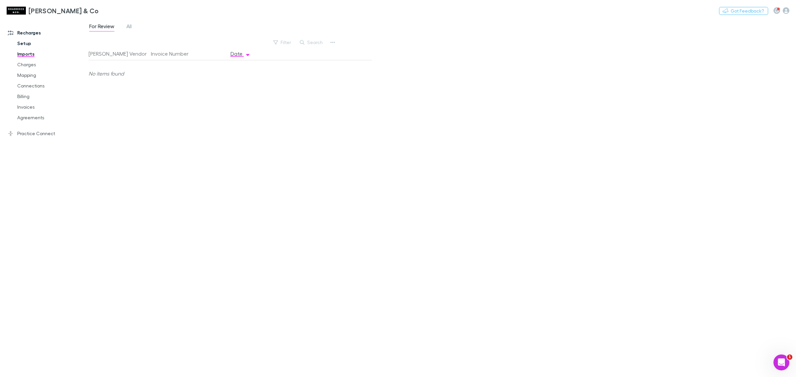
click at [26, 42] on link "Setup" at bounding box center [52, 43] width 83 height 11
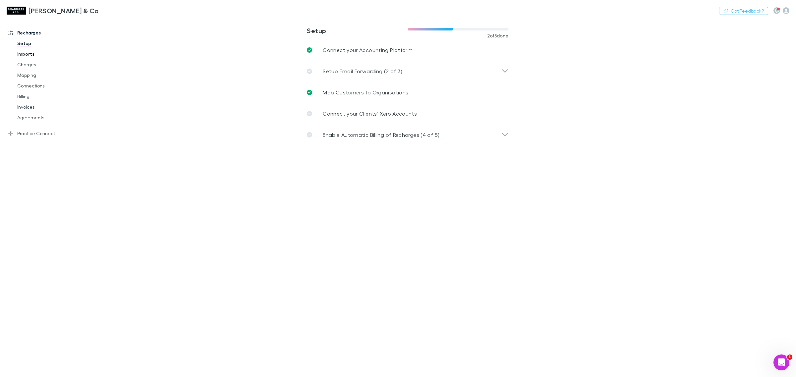
click at [24, 54] on link "Imports" at bounding box center [52, 54] width 83 height 11
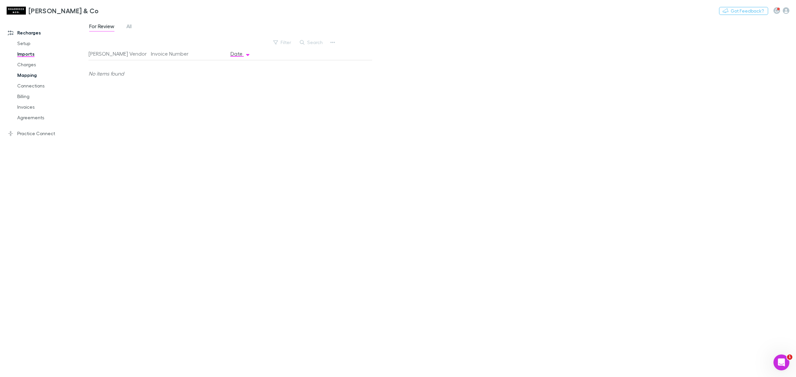
click at [28, 73] on link "Mapping" at bounding box center [52, 75] width 83 height 11
click at [195, 29] on div "For Review Confirmed Skipped All" at bounding box center [148, 27] width 119 height 11
click at [198, 27] on span "All" at bounding box center [198, 27] width 5 height 9
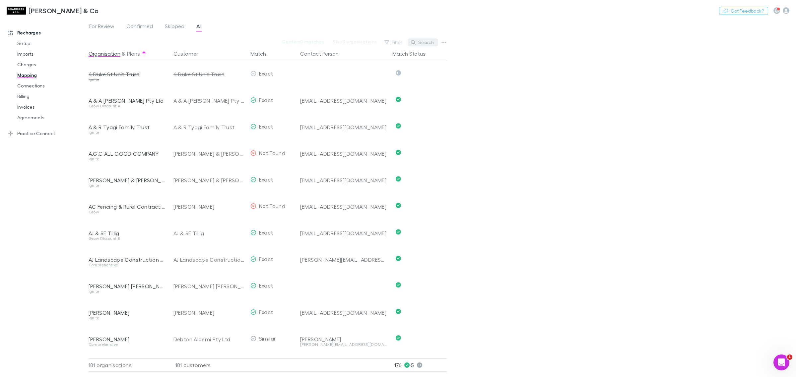
click at [426, 45] on button "Search" at bounding box center [422, 42] width 30 height 8
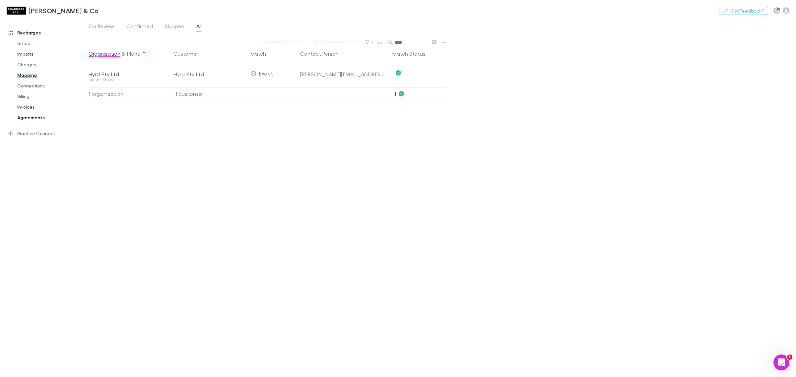
type input "****"
click at [37, 118] on link "Agreements" at bounding box center [52, 117] width 83 height 11
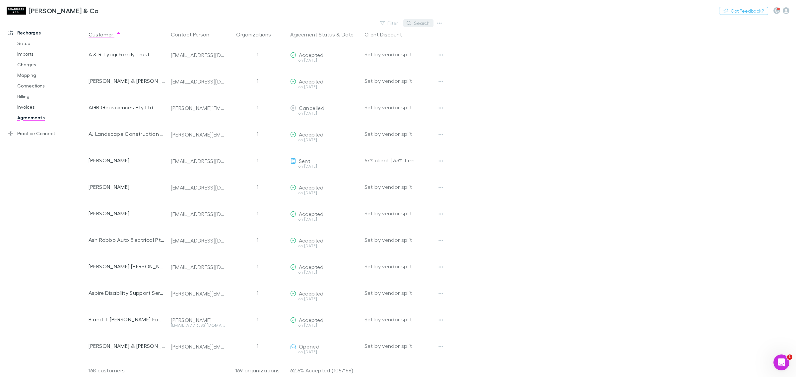
click at [418, 21] on button "Search" at bounding box center [418, 23] width 30 height 8
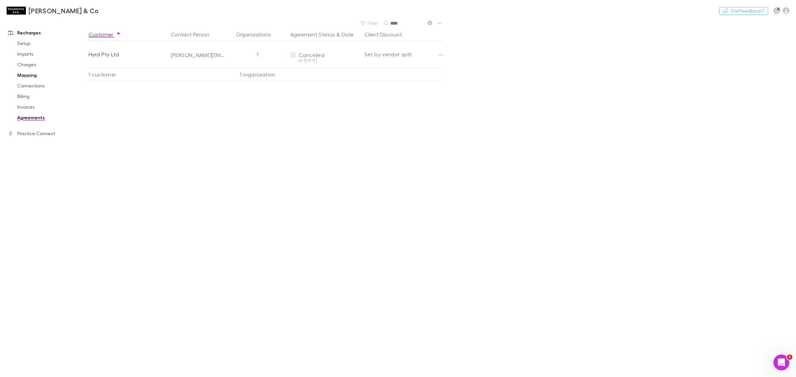
type input "****"
click at [31, 71] on link "Mapping" at bounding box center [52, 75] width 83 height 11
click at [199, 28] on span "All" at bounding box center [198, 27] width 5 height 9
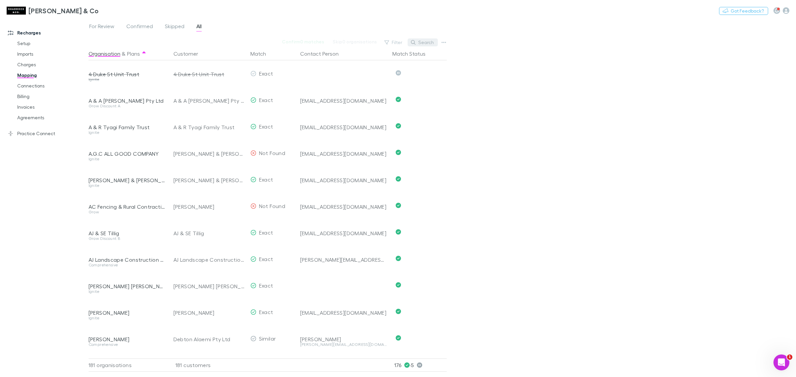
click at [425, 43] on button "Search" at bounding box center [422, 42] width 30 height 8
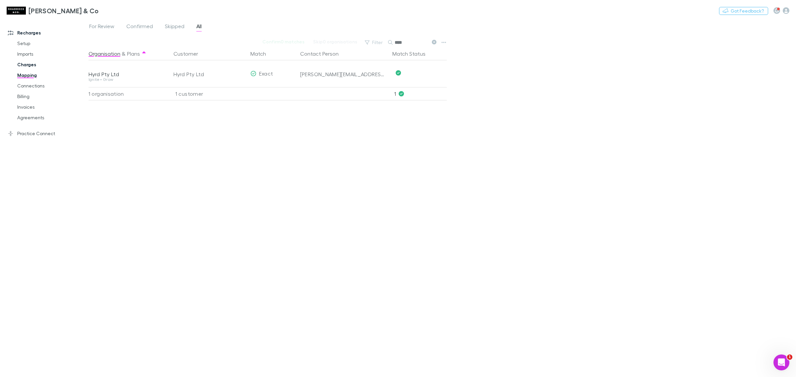
type input "****"
click at [29, 41] on link "Setup" at bounding box center [52, 43] width 83 height 11
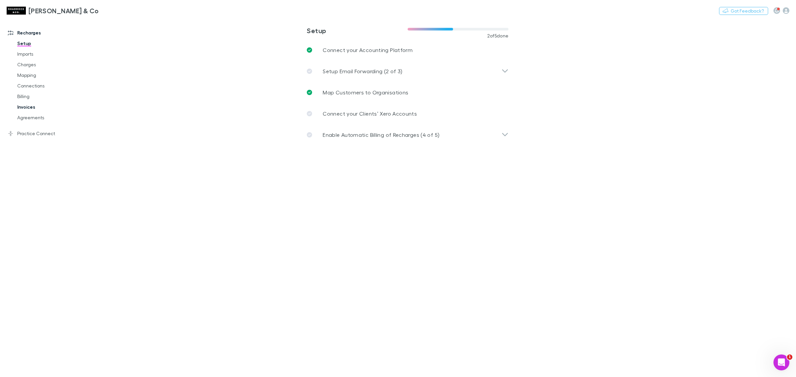
click at [29, 102] on link "Invoices" at bounding box center [52, 107] width 83 height 11
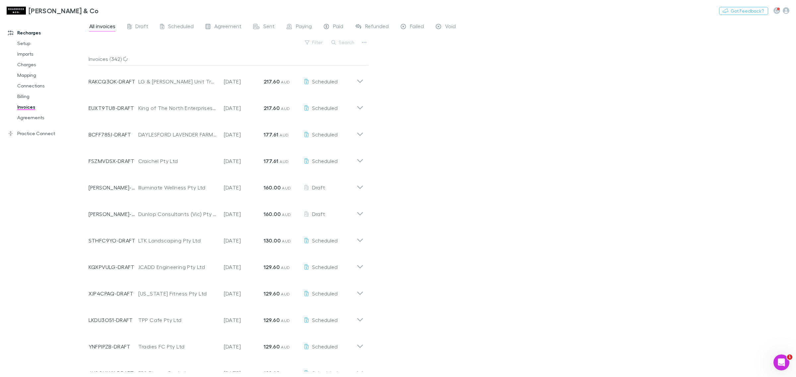
click at [338, 37] on div "All invoices Draft Scheduled Agreement Sent Paying Paid Refunded Failed Void Fi…" at bounding box center [442, 198] width 707 height 359
drag, startPoint x: 339, startPoint y: 41, endPoint x: 332, endPoint y: 40, distance: 6.7
click at [339, 41] on button "Search" at bounding box center [343, 42] width 30 height 8
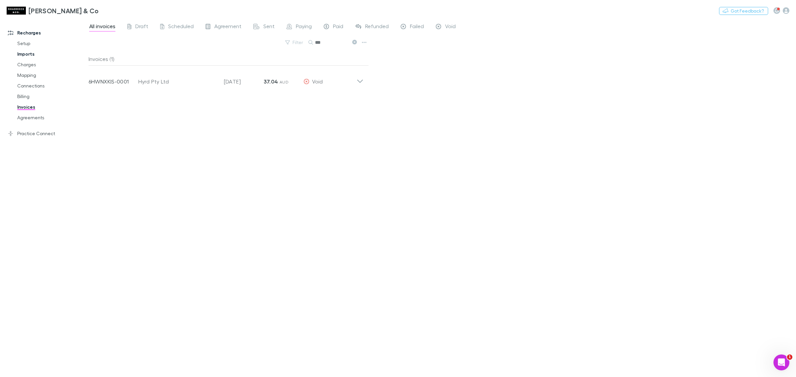
type input "***"
click at [30, 51] on link "Imports" at bounding box center [52, 54] width 83 height 11
click at [23, 75] on link "Mapping" at bounding box center [52, 75] width 83 height 11
click at [31, 64] on link "Charges" at bounding box center [52, 64] width 83 height 11
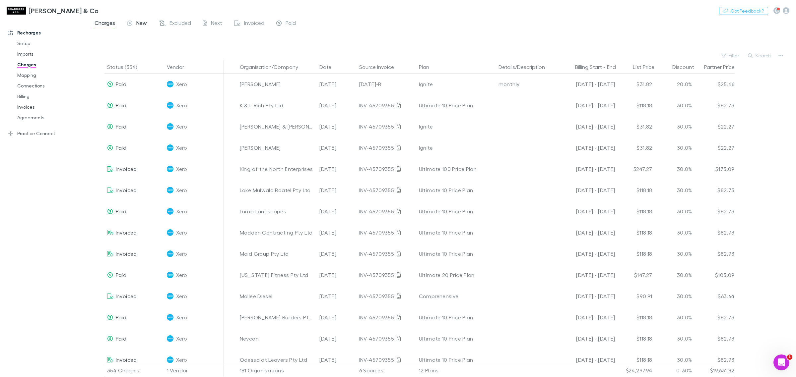
click at [140, 22] on span "New" at bounding box center [141, 24] width 11 height 9
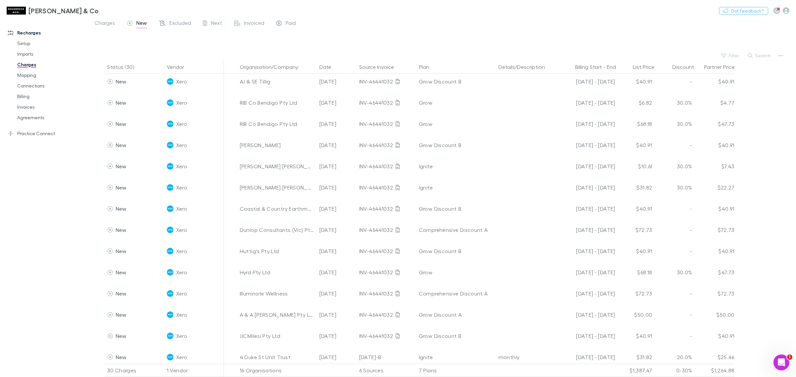
scroll to position [348, 0]
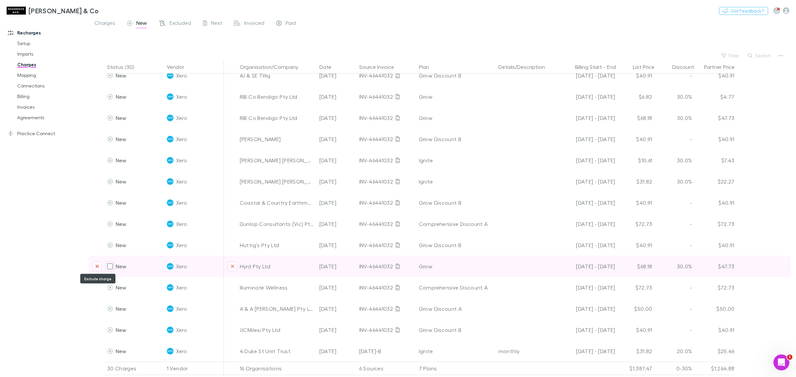
click at [98, 266] on icon "Exclude charge" at bounding box center [96, 266] width 3 height 3
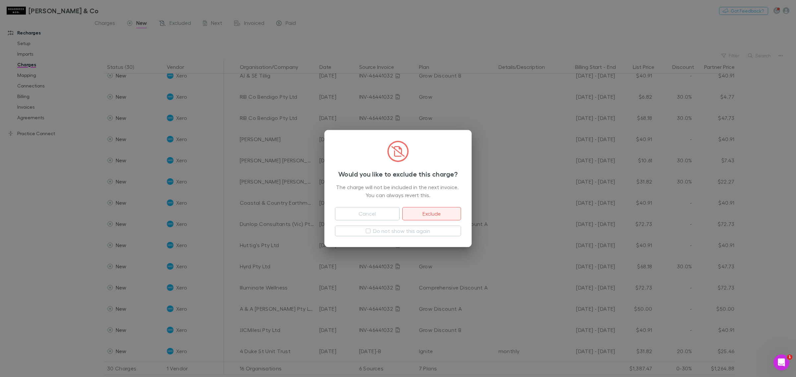
click at [427, 213] on button "Exclude" at bounding box center [431, 213] width 59 height 13
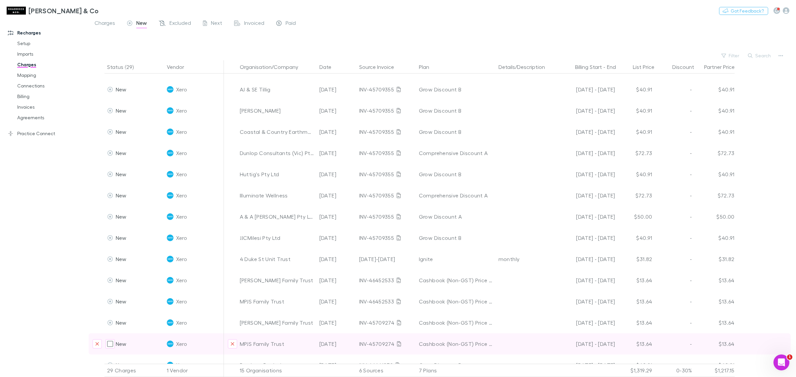
scroll to position [0, 0]
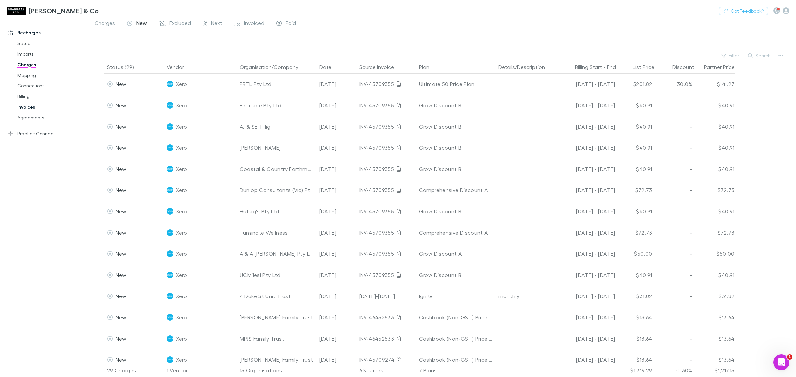
click at [31, 105] on link "Invoices" at bounding box center [52, 107] width 83 height 11
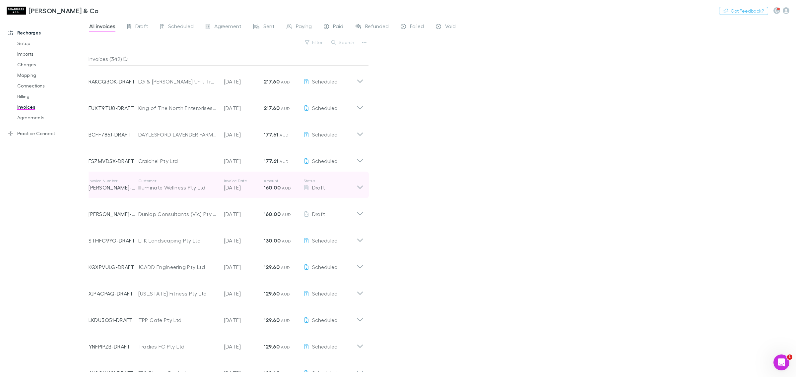
scroll to position [41, 0]
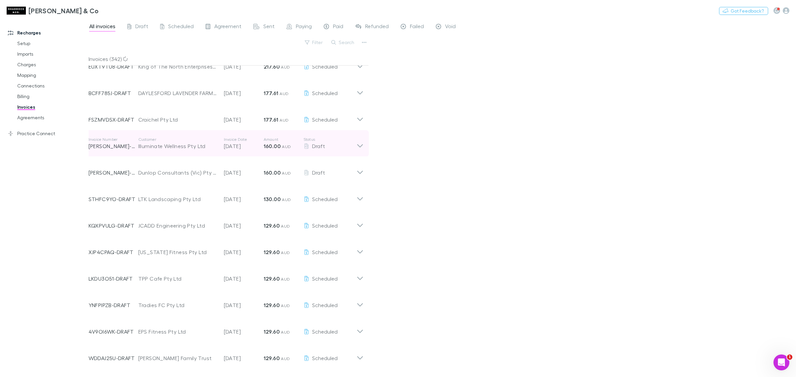
click at [358, 147] on icon at bounding box center [359, 143] width 7 height 13
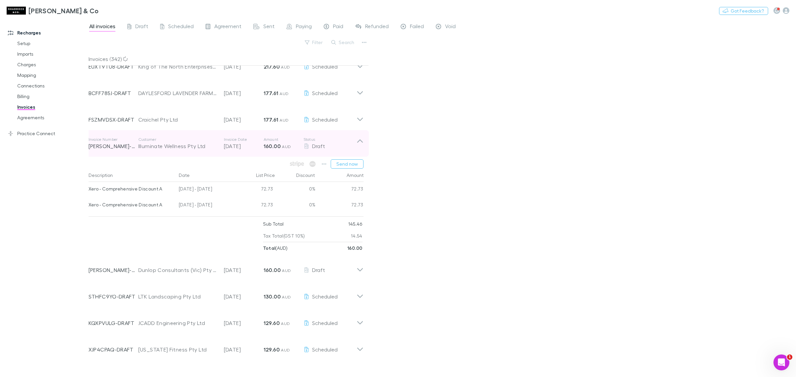
click at [361, 140] on icon at bounding box center [359, 143] width 7 height 13
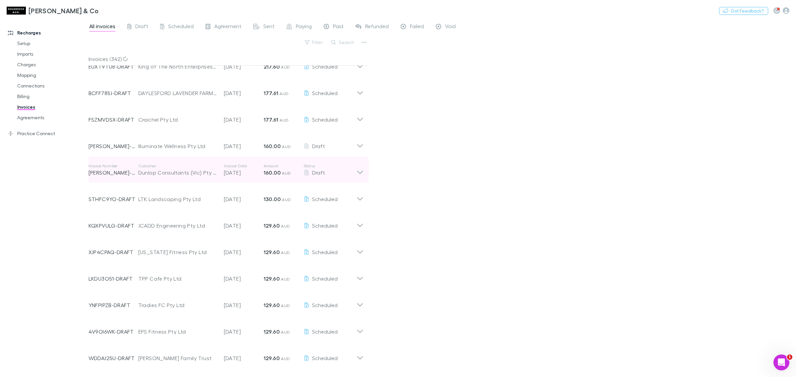
click at [361, 172] on icon at bounding box center [359, 169] width 7 height 13
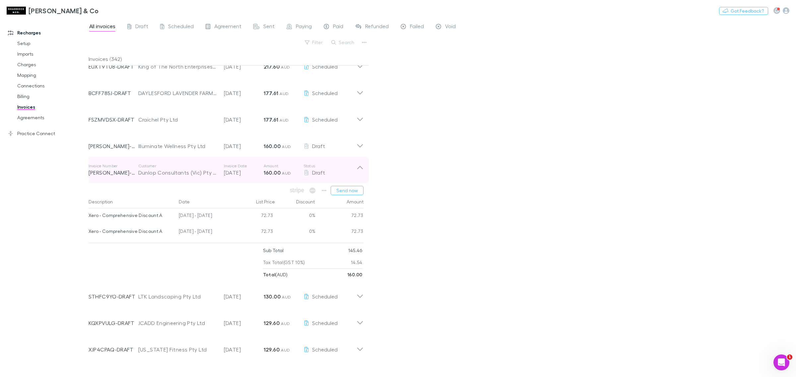
click at [361, 172] on icon at bounding box center [359, 169] width 7 height 13
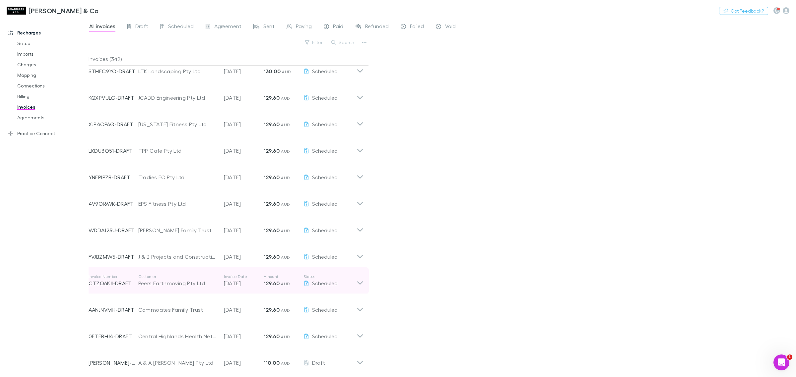
scroll to position [249, 0]
click at [363, 284] on div "Invoice Number RECH-0123 Customer A & A Cronin Pty Ltd Invoice Date 20 Sep 2025…" at bounding box center [225, 281] width 285 height 27
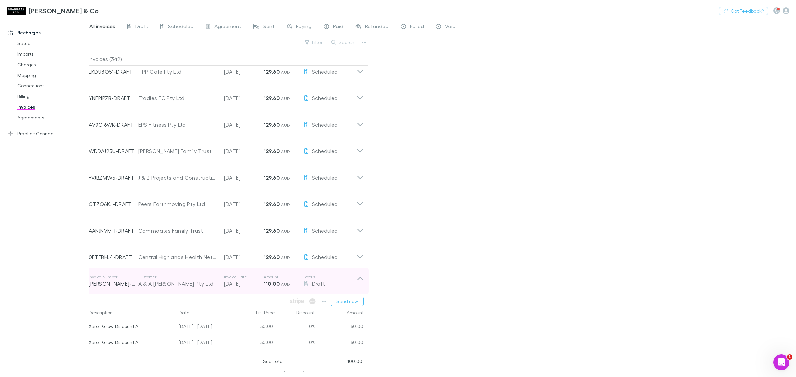
scroll to position [290, 0]
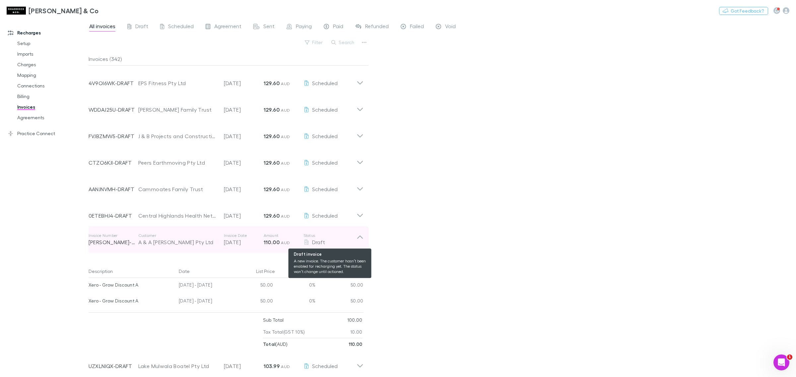
click at [356, 238] on div "Draft" at bounding box center [329, 242] width 53 height 8
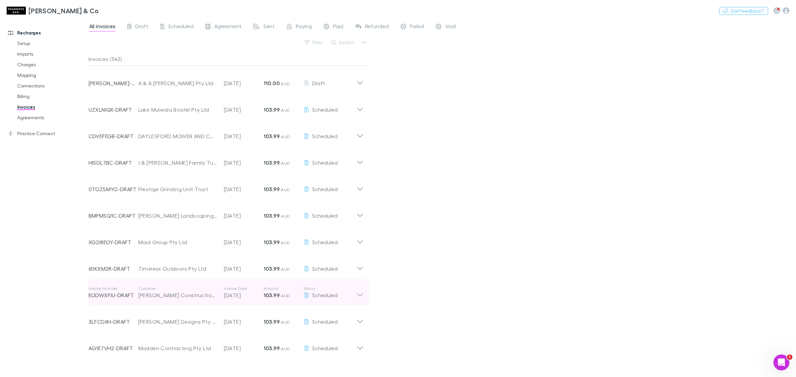
scroll to position [498, 0]
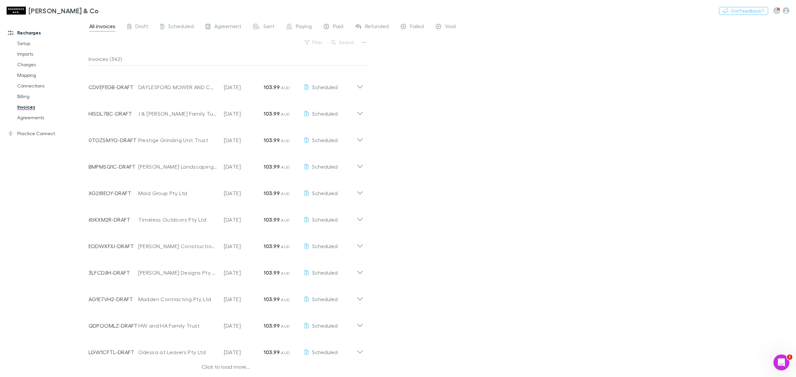
click at [216, 367] on div "Click to load more..." at bounding box center [226, 368] width 275 height 10
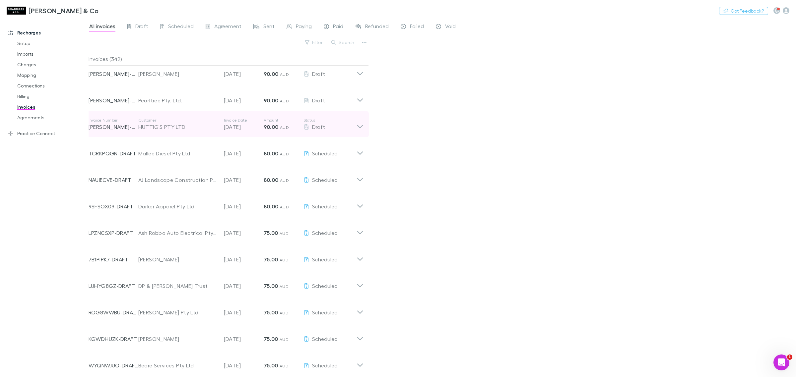
scroll to position [1791, 0]
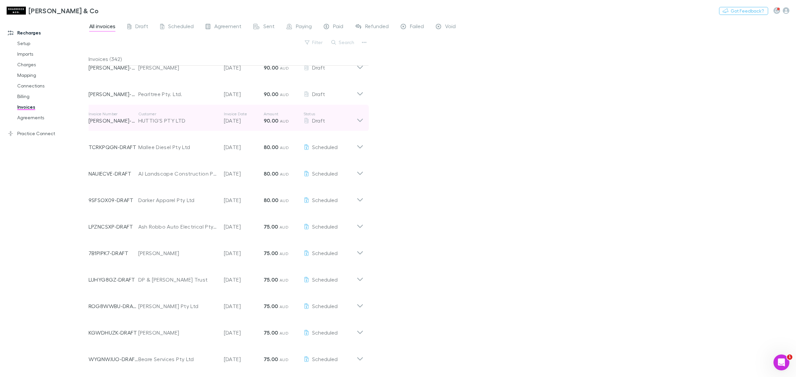
click at [358, 120] on icon at bounding box center [359, 117] width 7 height 13
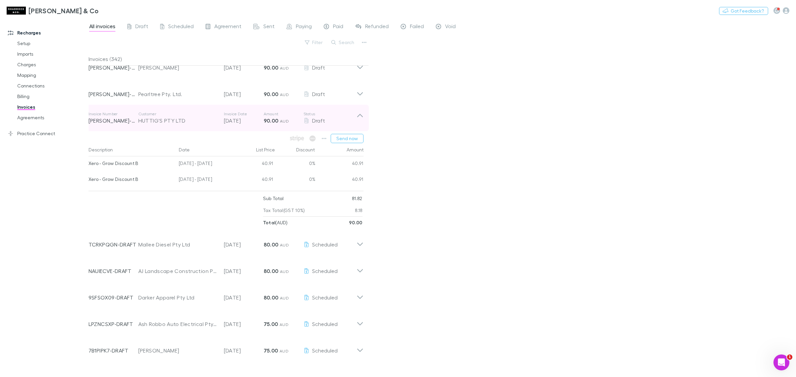
scroll to position [1750, 0]
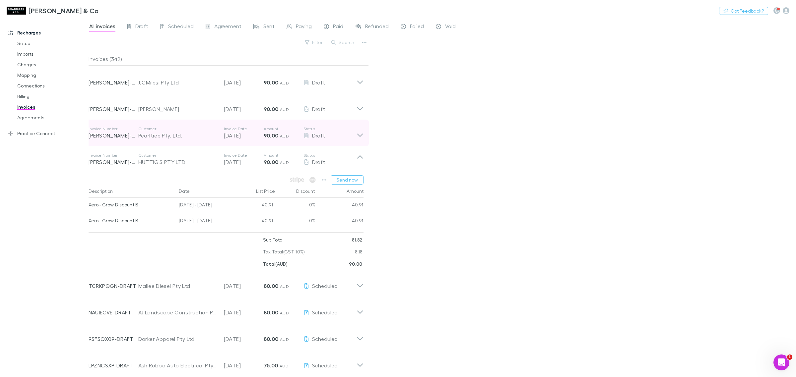
click at [358, 133] on icon at bounding box center [359, 132] width 7 height 13
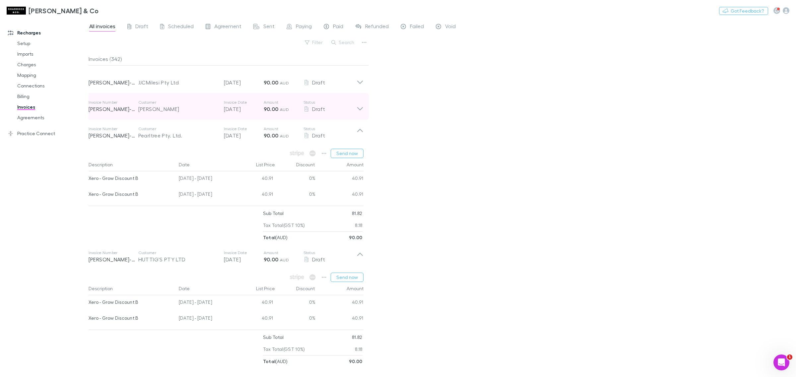
click at [357, 108] on icon at bounding box center [359, 106] width 7 height 13
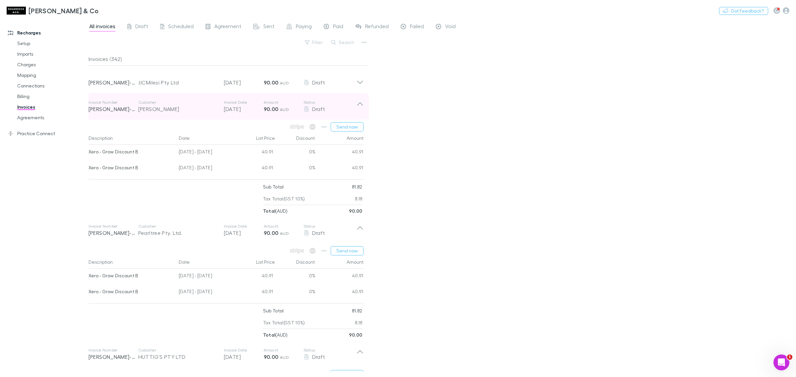
scroll to position [1708, 0]
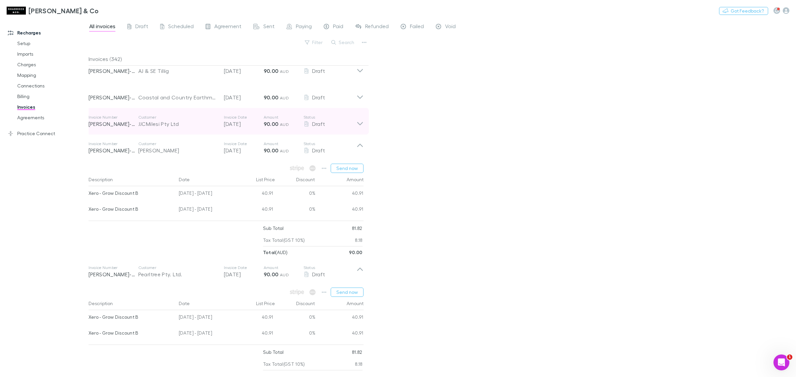
click at [359, 119] on icon at bounding box center [359, 121] width 7 height 13
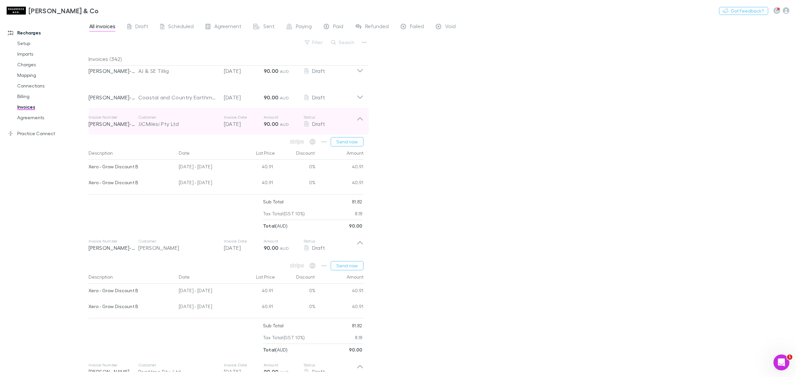
scroll to position [1667, 0]
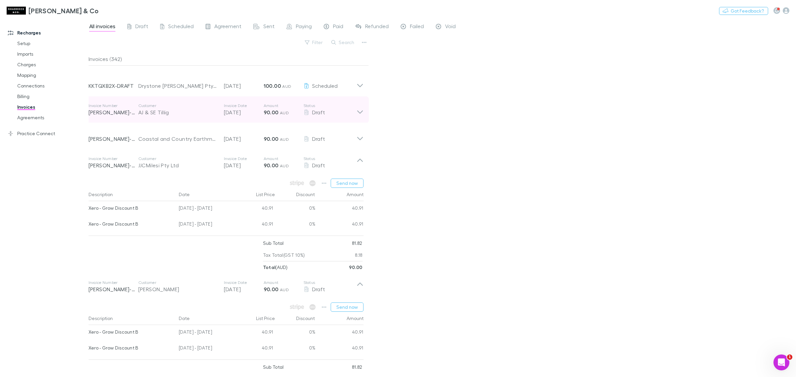
click at [358, 110] on icon at bounding box center [359, 109] width 7 height 13
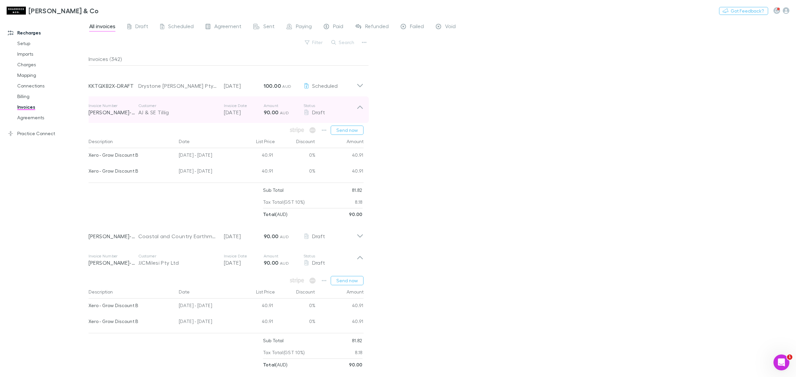
click at [358, 110] on icon at bounding box center [359, 109] width 7 height 13
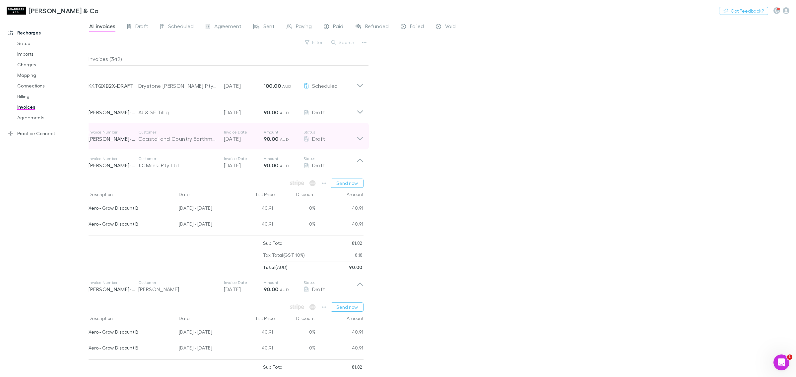
click at [361, 133] on icon at bounding box center [359, 136] width 7 height 13
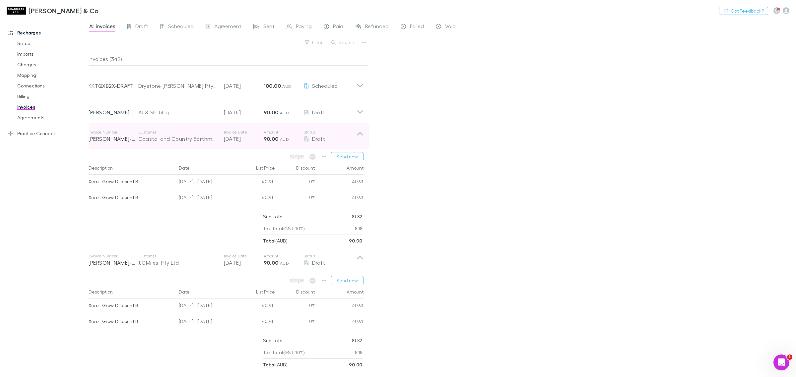
click at [361, 133] on icon at bounding box center [360, 133] width 6 height 3
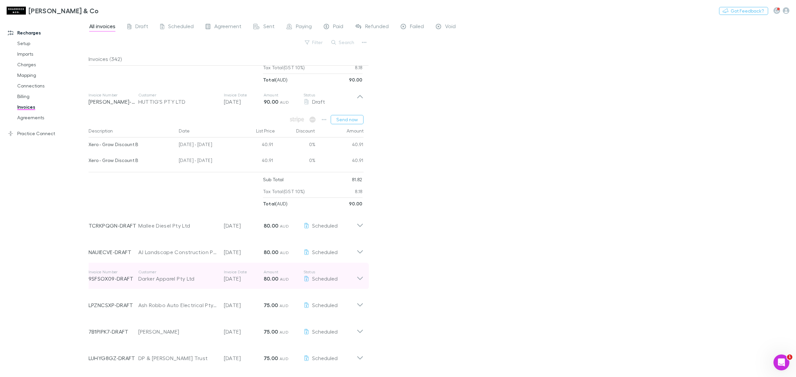
scroll to position [2205, 0]
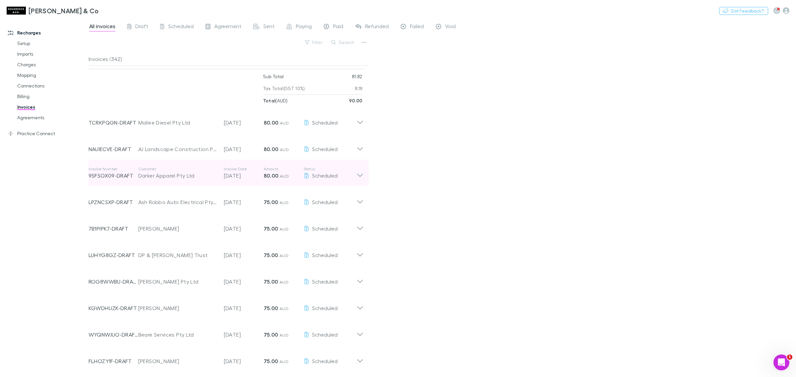
click at [360, 176] on icon at bounding box center [359, 172] width 7 height 13
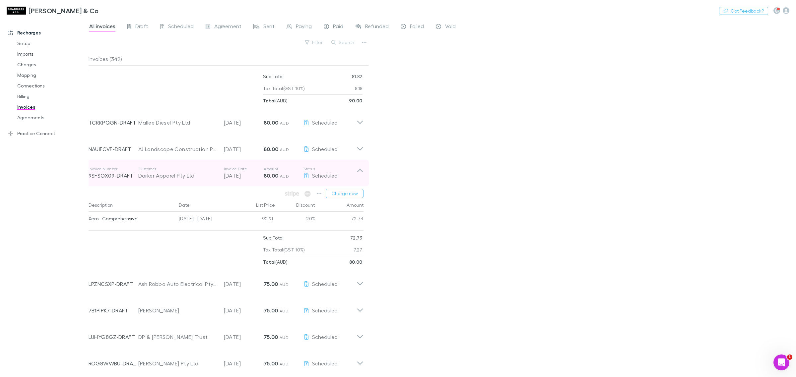
click at [360, 176] on icon at bounding box center [359, 172] width 7 height 13
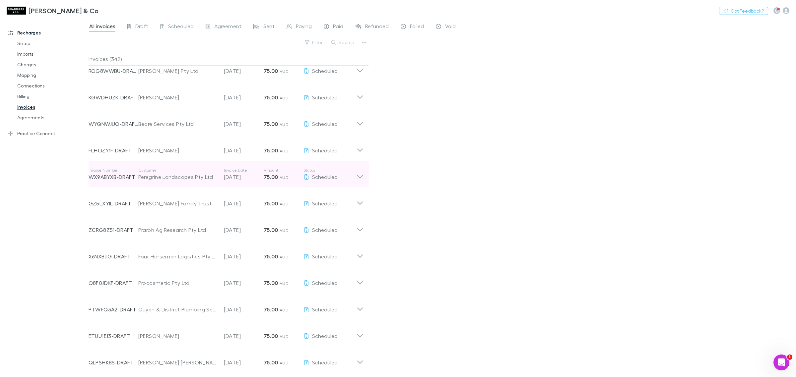
scroll to position [2479, 0]
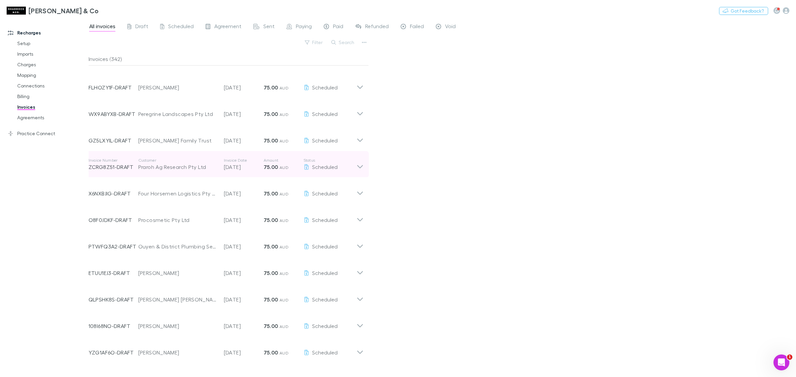
click at [360, 162] on icon at bounding box center [359, 164] width 7 height 13
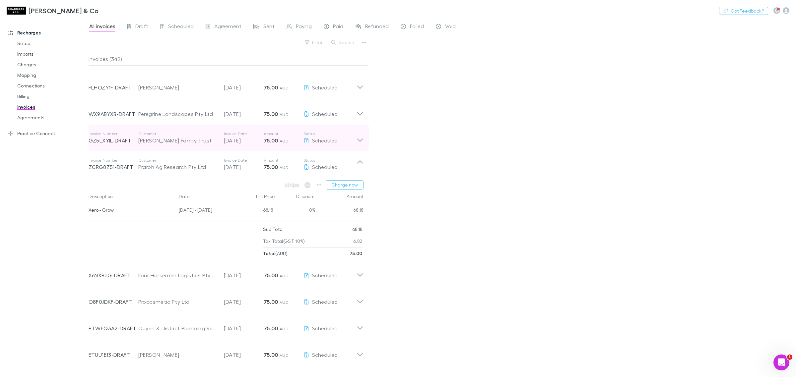
click at [361, 136] on icon at bounding box center [359, 137] width 7 height 13
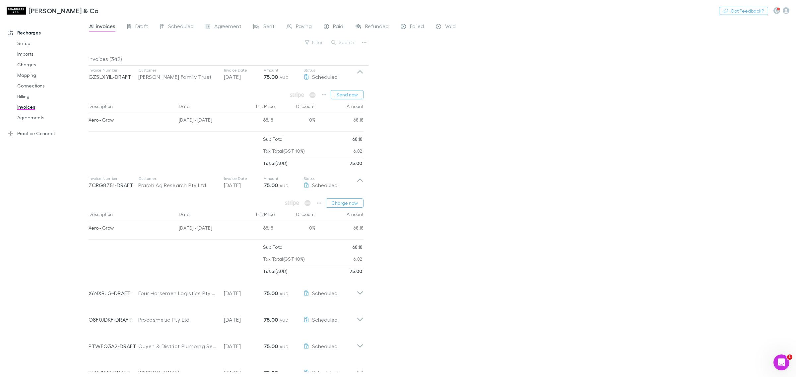
scroll to position [2687, 0]
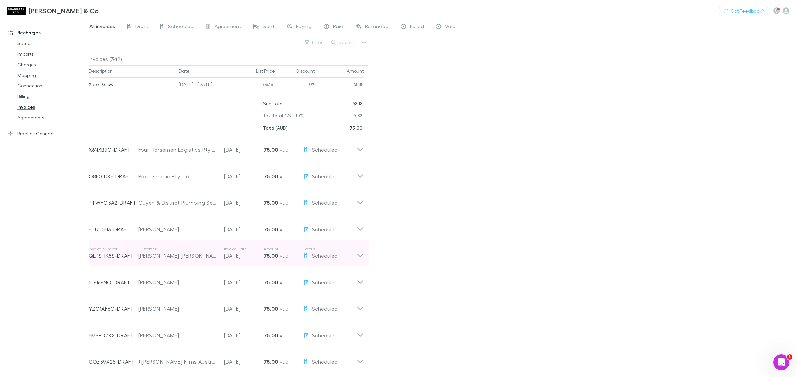
click at [362, 256] on icon at bounding box center [359, 253] width 7 height 13
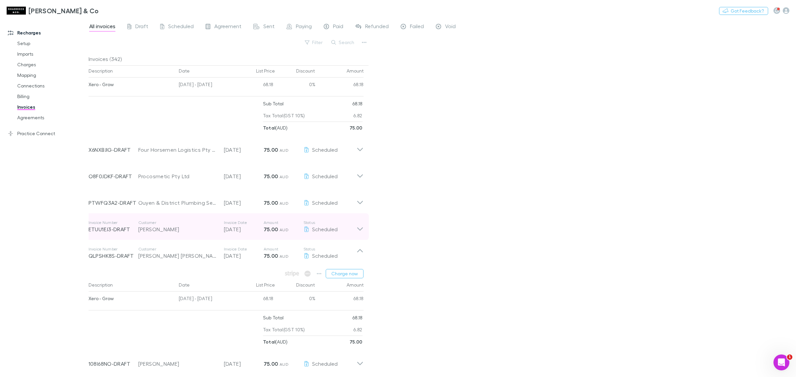
click at [362, 228] on icon at bounding box center [359, 226] width 7 height 13
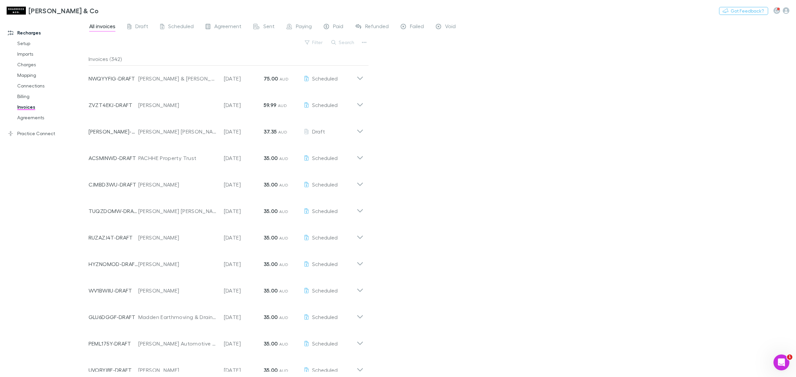
scroll to position [3601, 0]
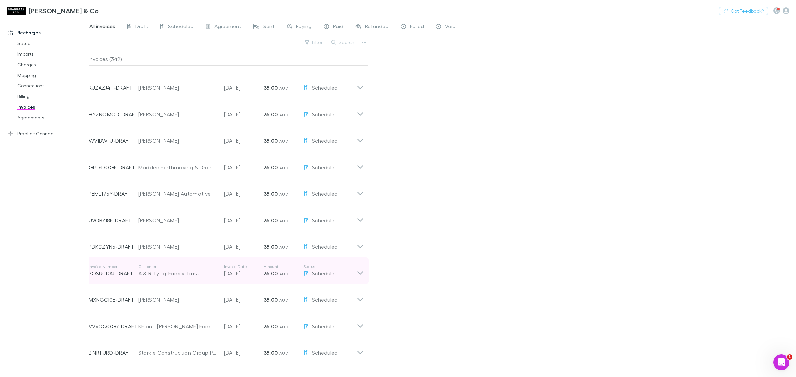
click at [360, 270] on icon at bounding box center [359, 270] width 7 height 13
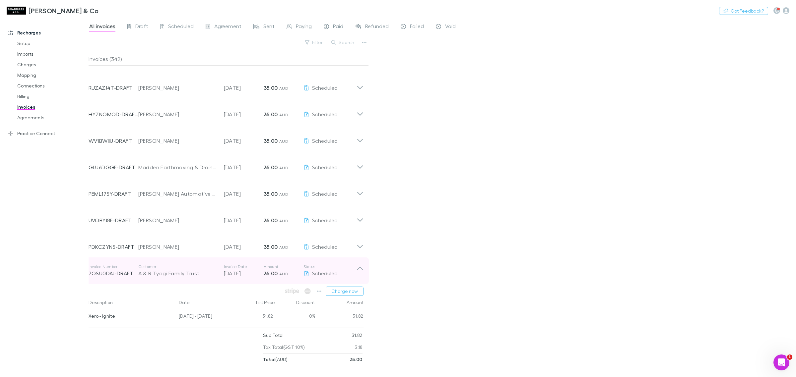
click at [360, 270] on icon at bounding box center [359, 270] width 7 height 13
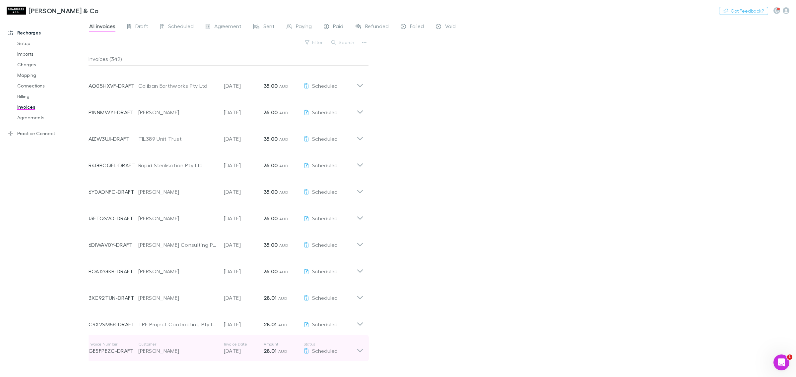
scroll to position [4396, 0]
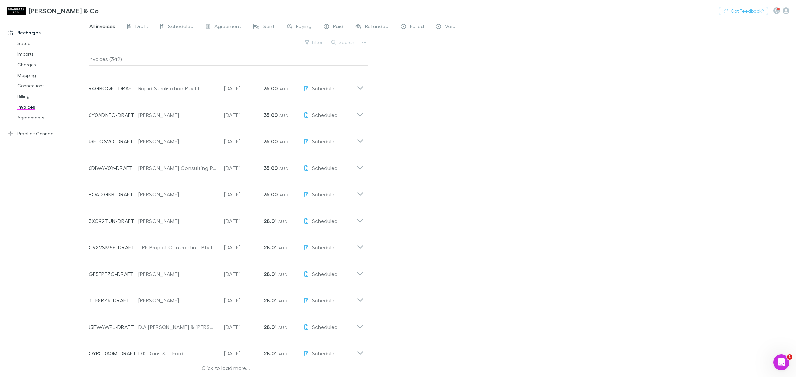
click at [227, 367] on div "Click to load more..." at bounding box center [226, 369] width 275 height 10
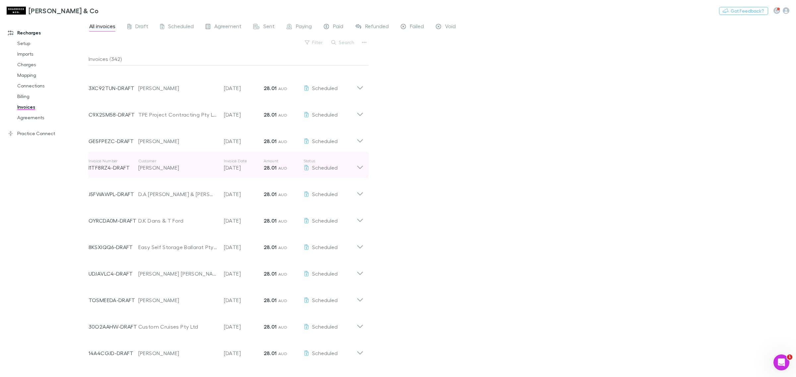
scroll to position [4604, 0]
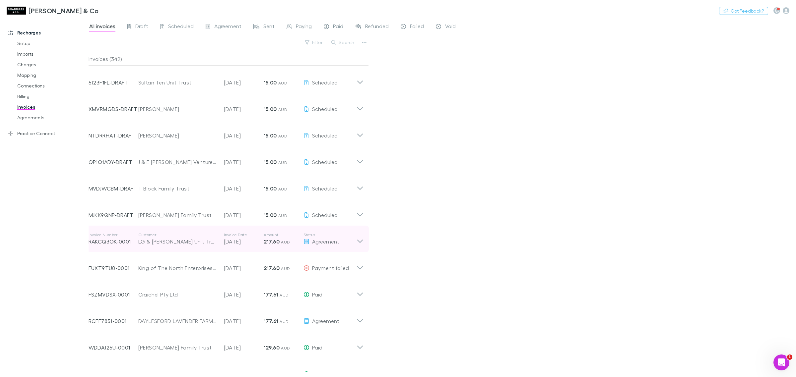
scroll to position [5191, 0]
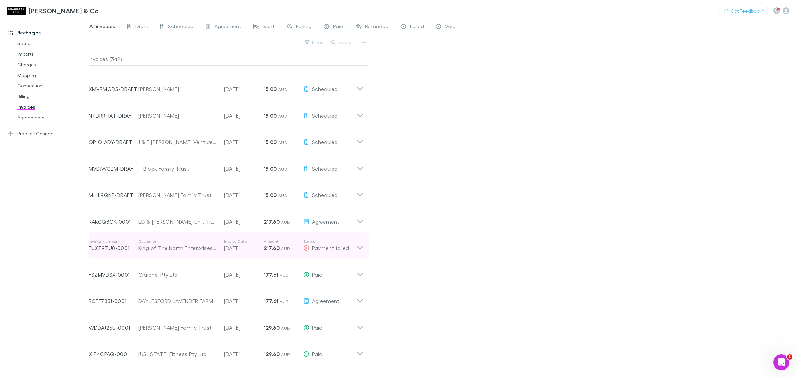
click at [361, 244] on icon at bounding box center [359, 245] width 7 height 13
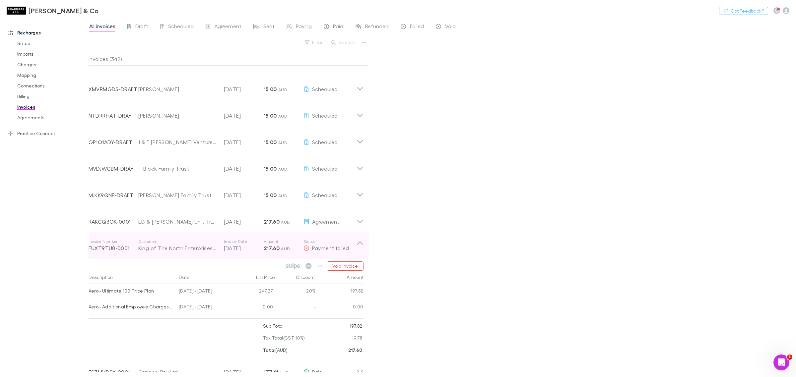
click at [356, 239] on p "Status" at bounding box center [329, 241] width 53 height 5
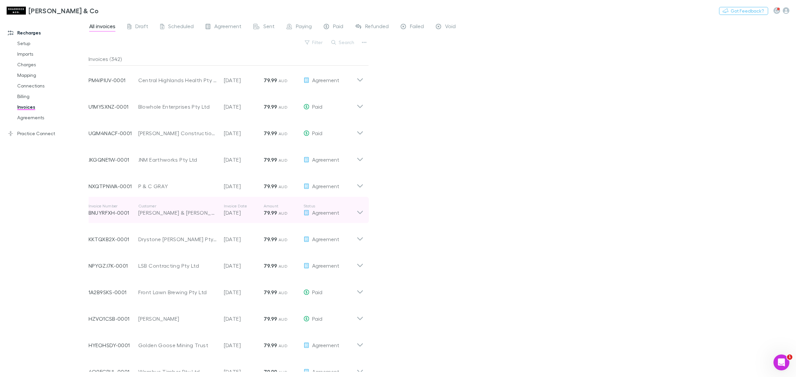
scroll to position [6782, 0]
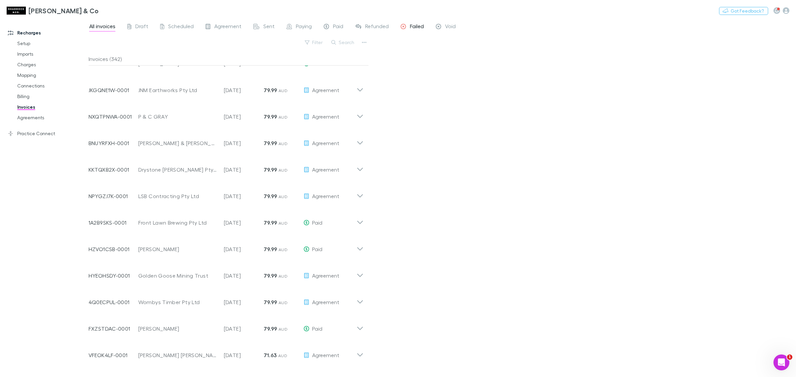
click at [404, 29] on icon at bounding box center [403, 27] width 5 height 7
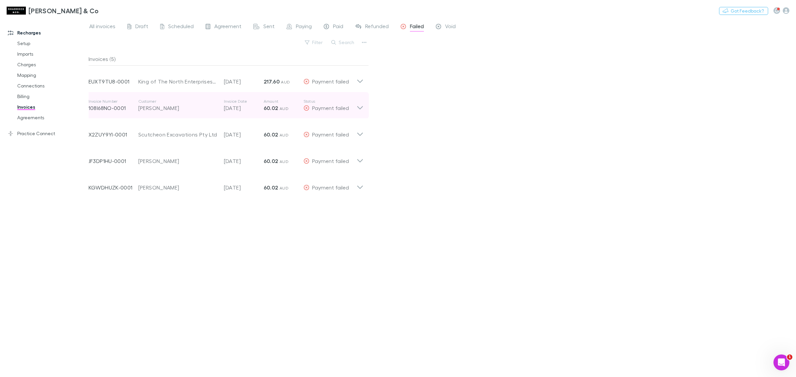
click at [360, 108] on icon at bounding box center [360, 107] width 6 height 3
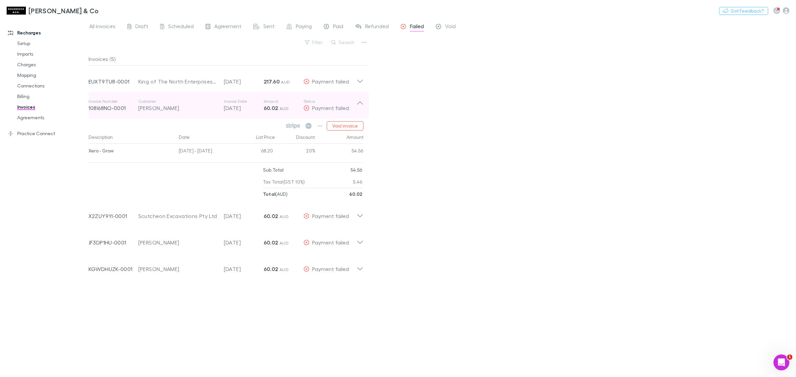
click at [360, 108] on icon at bounding box center [359, 105] width 7 height 13
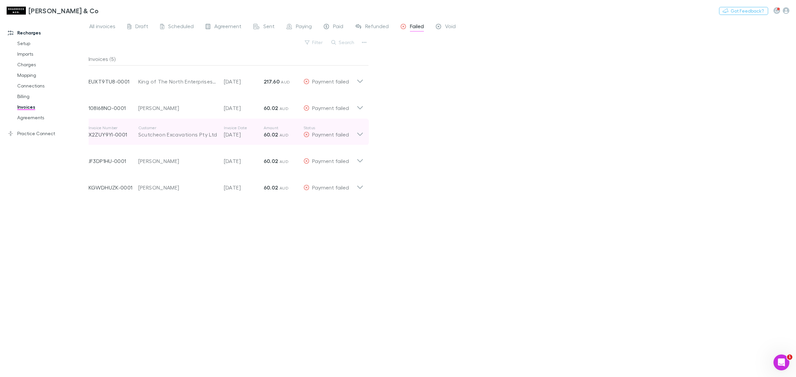
click at [365, 132] on div "Invoice Number X2ZUY9YI-0001 Customer Scutcheon Excavations Pty Ltd Invoice Dat…" at bounding box center [225, 132] width 285 height 27
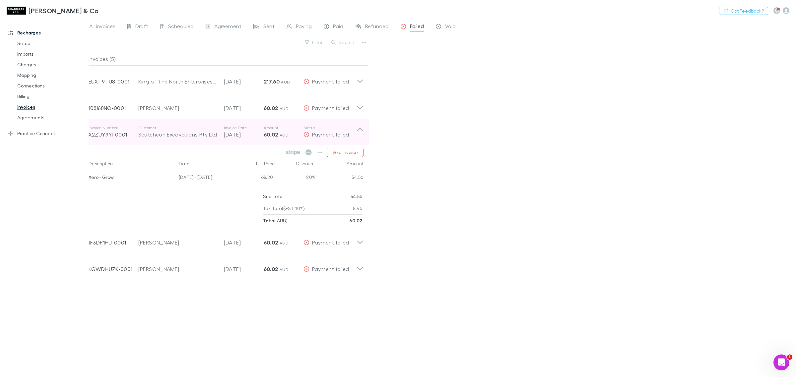
click at [365, 132] on div "Invoice Number X2ZUY9YI-0001 Customer Scutcheon Excavations Pty Ltd Invoice Dat…" at bounding box center [225, 132] width 285 height 27
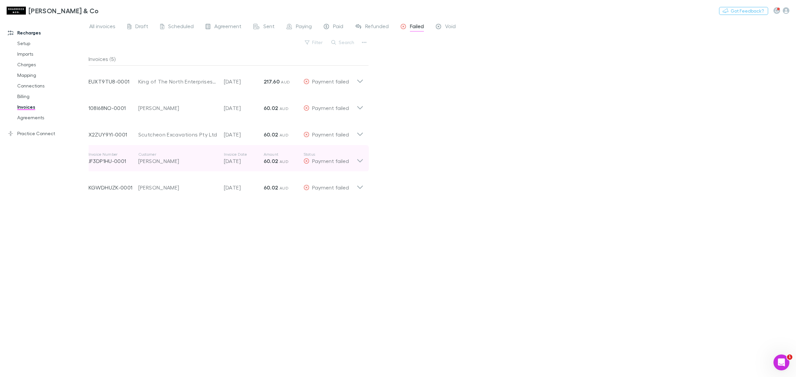
click at [363, 158] on icon at bounding box center [359, 158] width 7 height 13
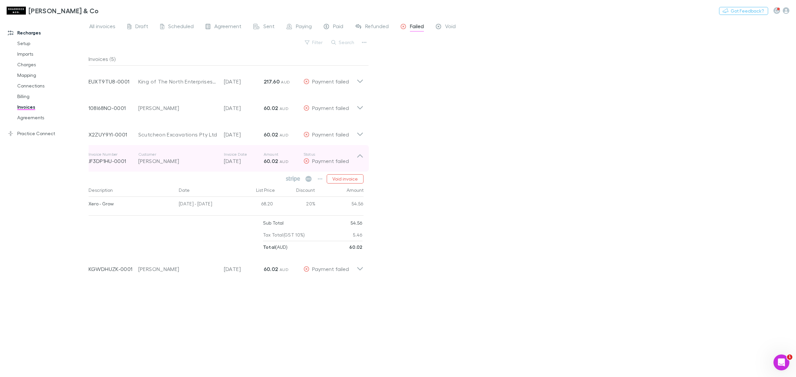
click at [363, 159] on div "Invoice Number JF3DP1HU-0001 Customer Dale McFadden Invoice Date 20 Aug 2025 Am…" at bounding box center [225, 158] width 285 height 27
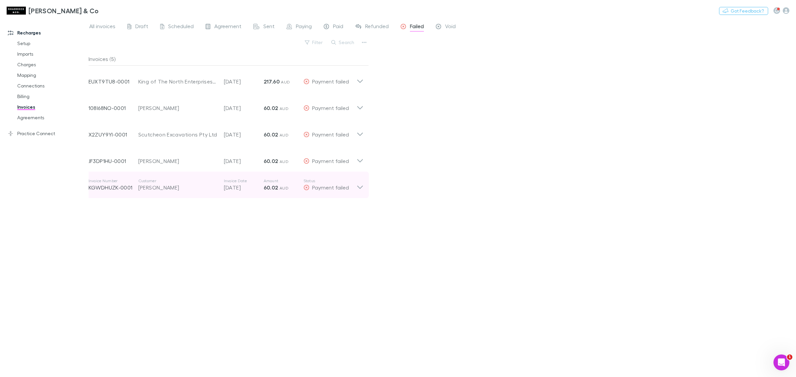
click at [363, 185] on icon at bounding box center [359, 184] width 7 height 13
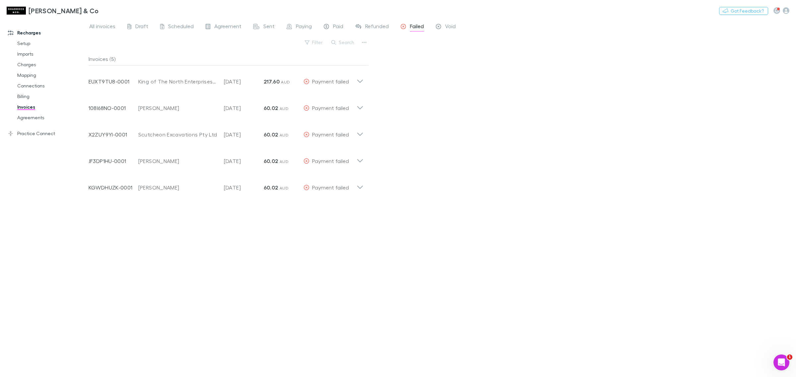
click at [523, 206] on div "All invoices Draft Scheduled Agreement Sent Paying Paid Refunded Failed Void Fi…" at bounding box center [442, 198] width 707 height 359
click at [485, 138] on div "All invoices Draft Scheduled Agreement Sent Paying Paid Refunded Failed Void Fi…" at bounding box center [442, 198] width 707 height 359
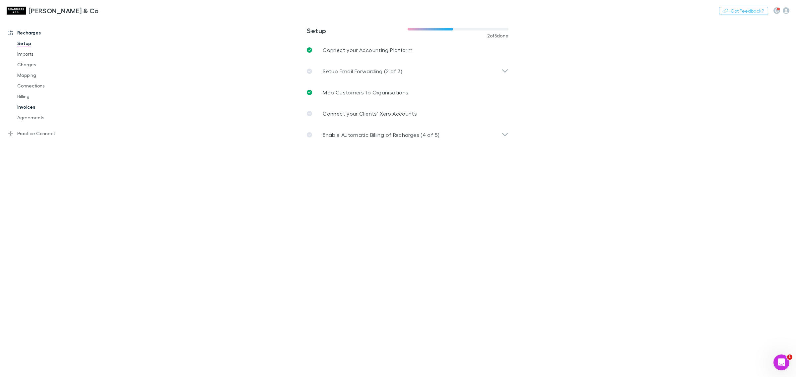
click at [36, 109] on link "Invoices" at bounding box center [52, 107] width 83 height 11
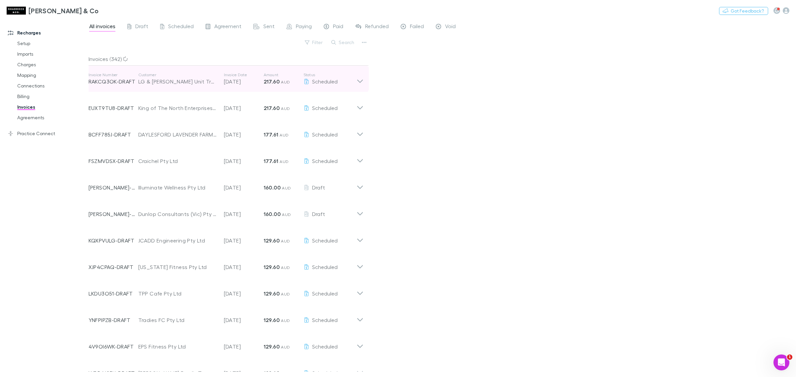
click at [365, 79] on div "Invoice Number RAKCQ3OK-DRAFT Customer LG & [PERSON_NAME] Unit Trust Invoice Da…" at bounding box center [225, 79] width 285 height 27
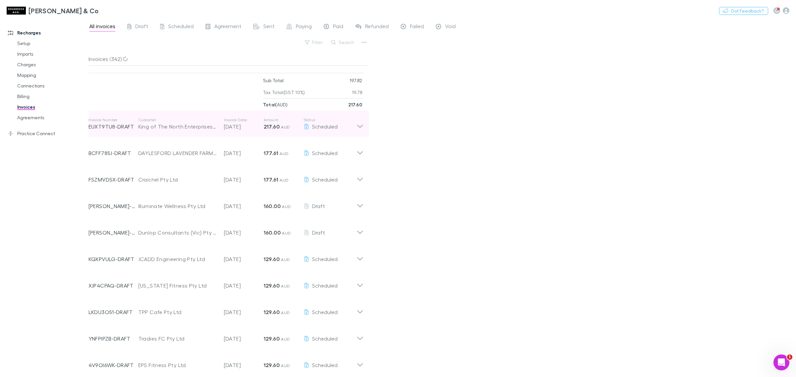
scroll to position [83, 0]
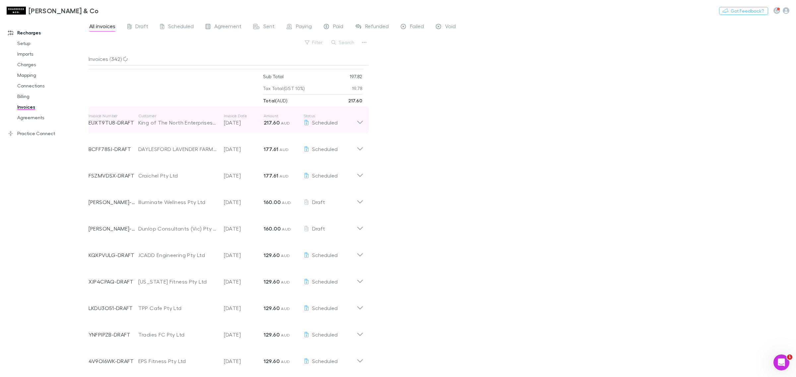
click at [361, 124] on icon at bounding box center [359, 119] width 7 height 13
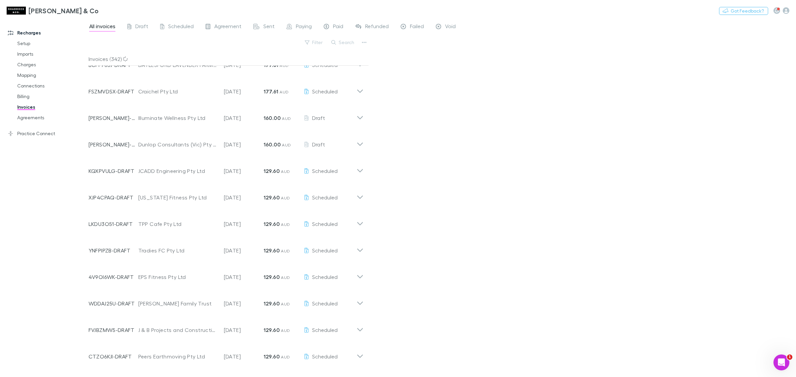
scroll to position [290, 0]
click at [361, 124] on div "Invoice Number [PERSON_NAME]-0116 Customer Dunlop Consultants (Vic) Pty Ltd Inv…" at bounding box center [225, 116] width 285 height 27
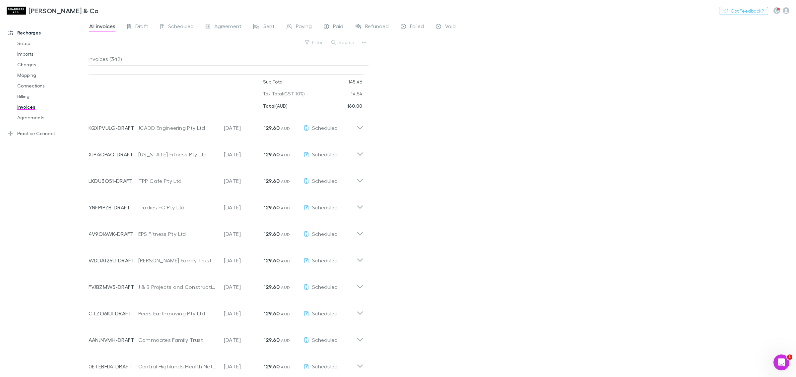
scroll to position [414, 0]
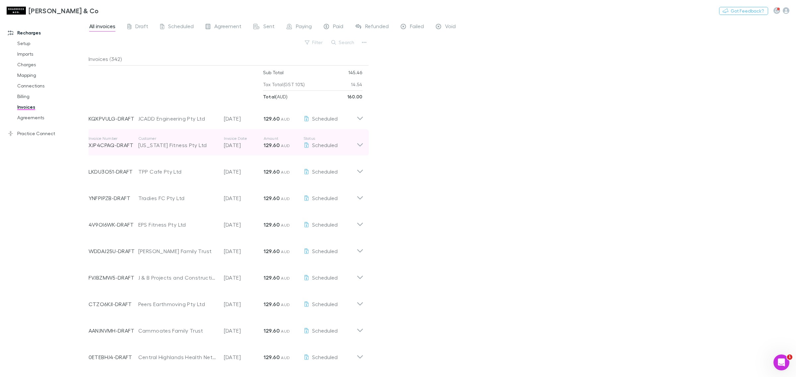
click at [364, 143] on div "Invoice Number XJP4CPAQ-DRAFT Customer [US_STATE] Fitness Pty Ltd Invoice Date …" at bounding box center [225, 142] width 285 height 27
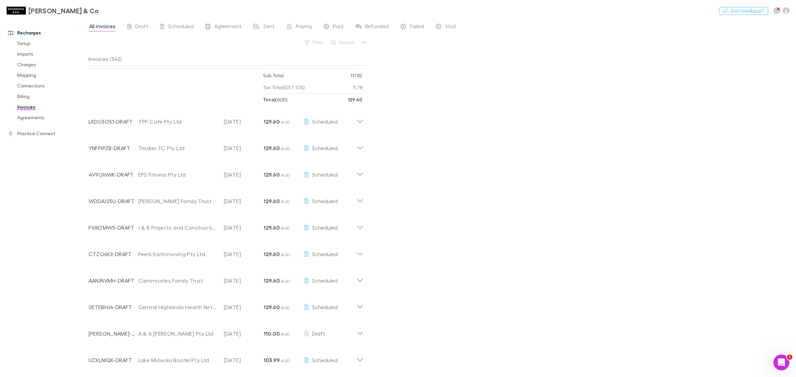
scroll to position [580, 0]
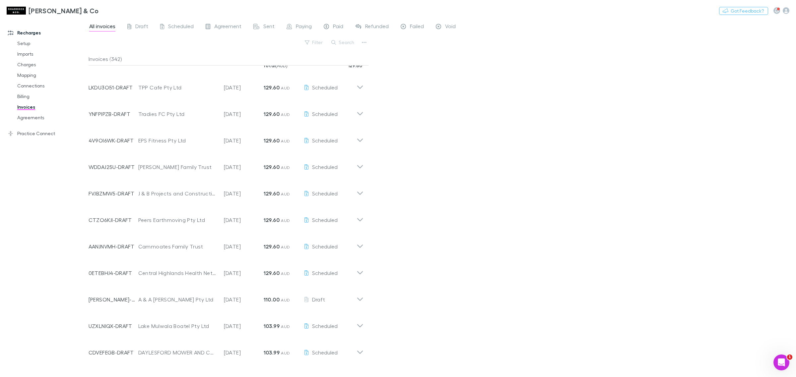
click at [364, 143] on div "Invoice Number 4V9OI6WK-DRAFT Customer EPS Fitness Pty Ltd Invoice Date [DATE] …" at bounding box center [225, 138] width 285 height 27
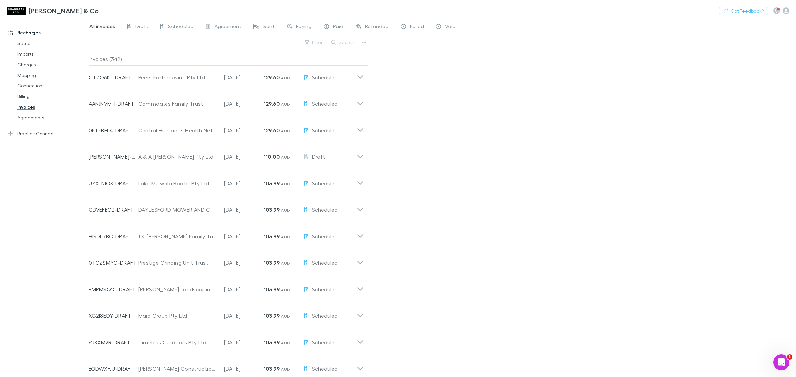
scroll to position [870, 0]
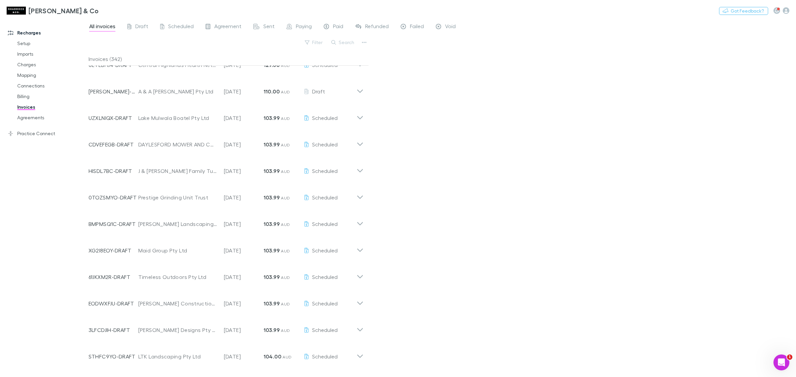
click at [356, 143] on icon at bounding box center [359, 141] width 7 height 13
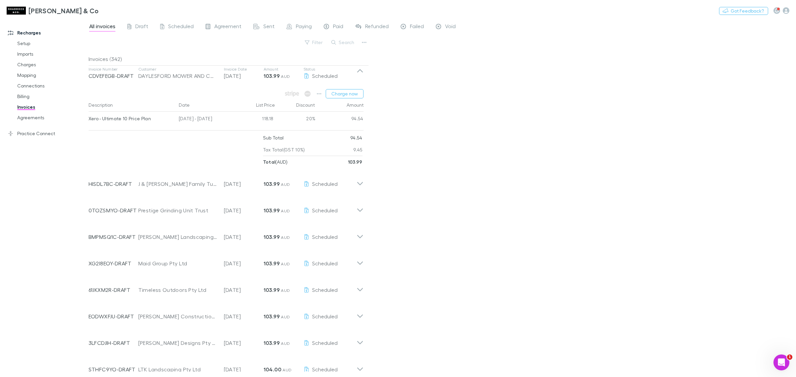
scroll to position [1036, 0]
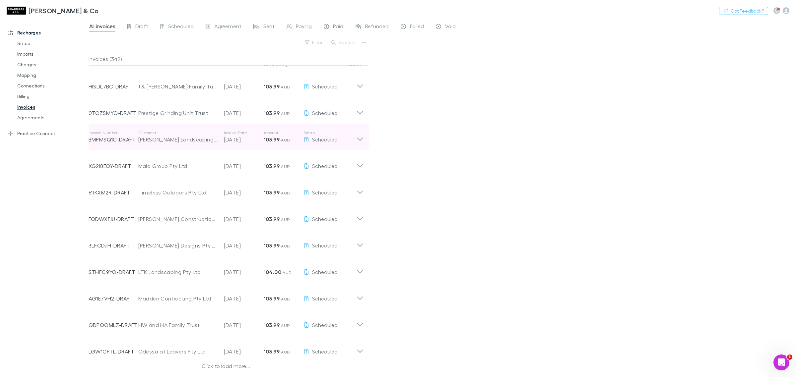
click at [362, 135] on icon at bounding box center [359, 136] width 7 height 13
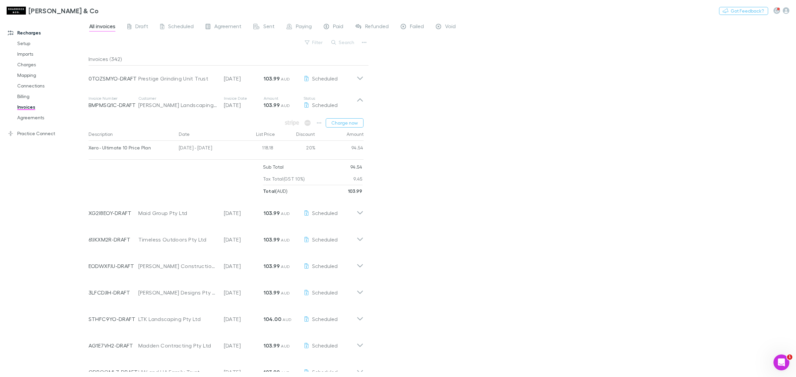
scroll to position [1118, 0]
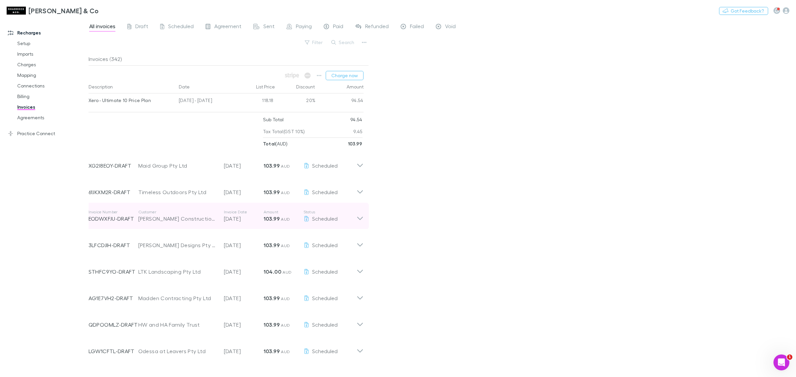
click at [358, 219] on icon at bounding box center [359, 216] width 7 height 13
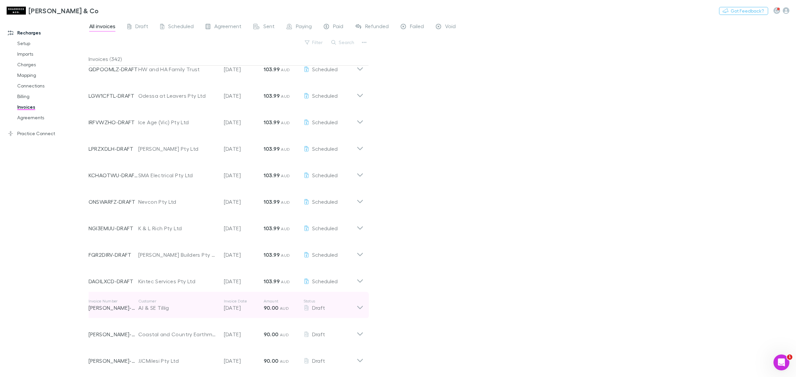
scroll to position [1574, 0]
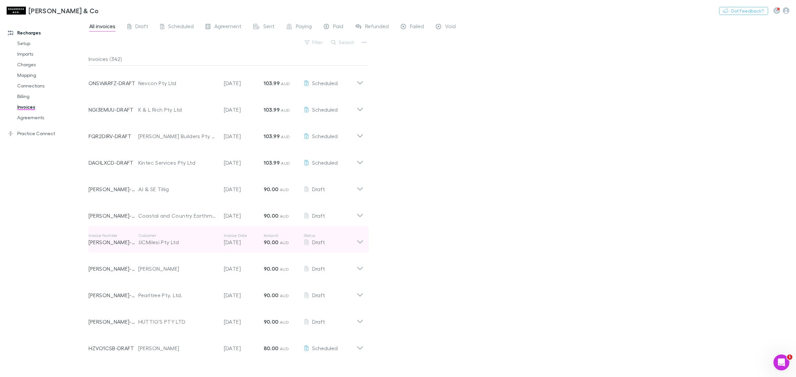
click at [361, 237] on icon at bounding box center [359, 239] width 7 height 13
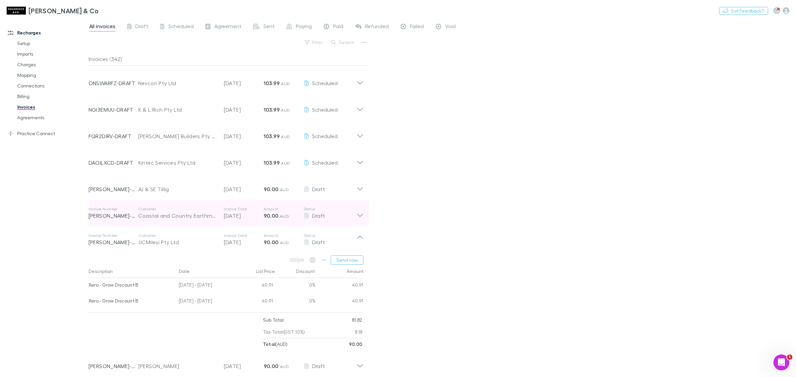
click at [360, 214] on icon at bounding box center [359, 213] width 7 height 13
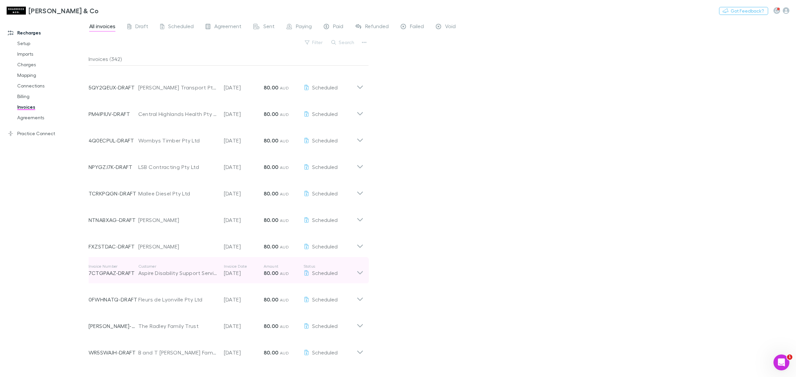
scroll to position [2190, 0]
click at [359, 269] on icon at bounding box center [359, 269] width 7 height 13
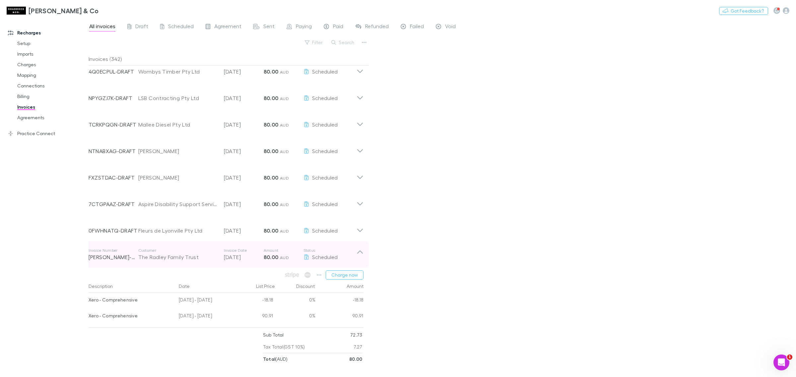
scroll to position [2232, 0]
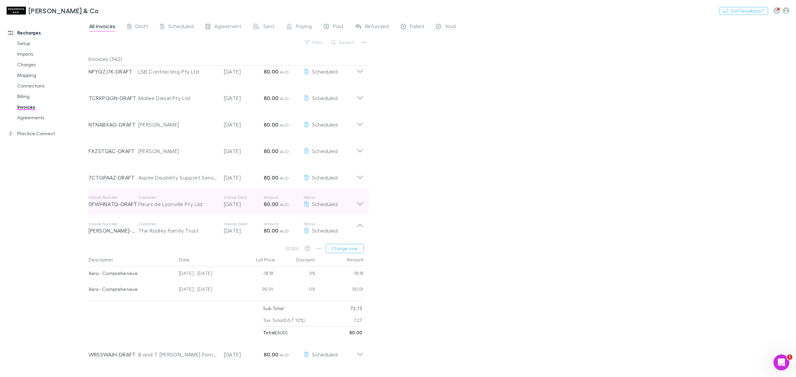
click at [362, 203] on icon at bounding box center [360, 203] width 6 height 3
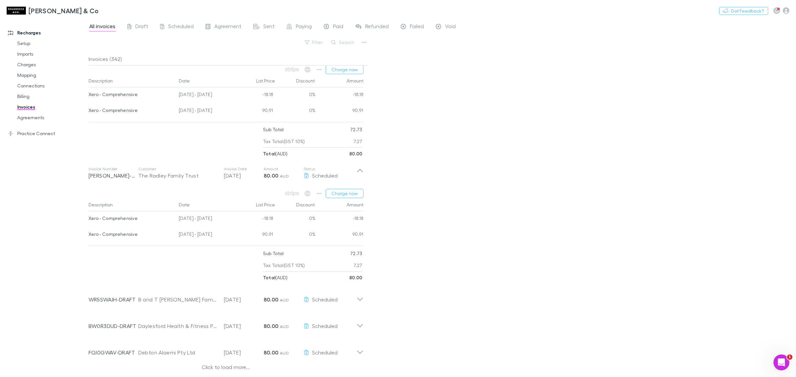
scroll to position [2386, 0]
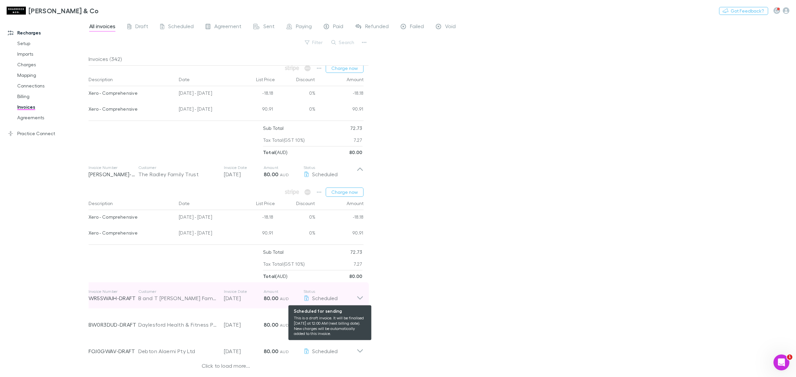
click at [354, 297] on div "Scheduled" at bounding box center [329, 298] width 53 height 8
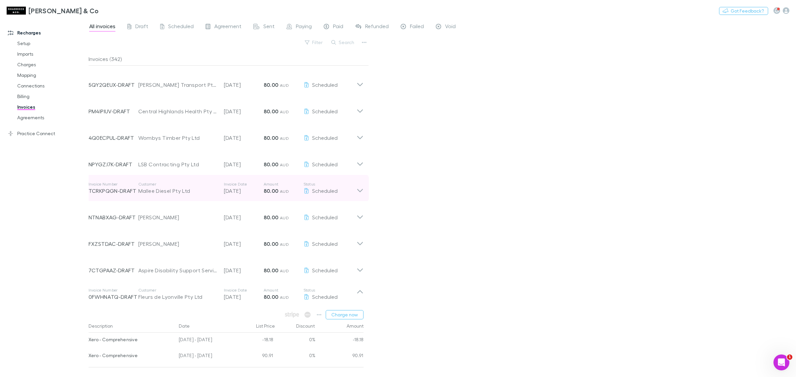
scroll to position [2137, 0]
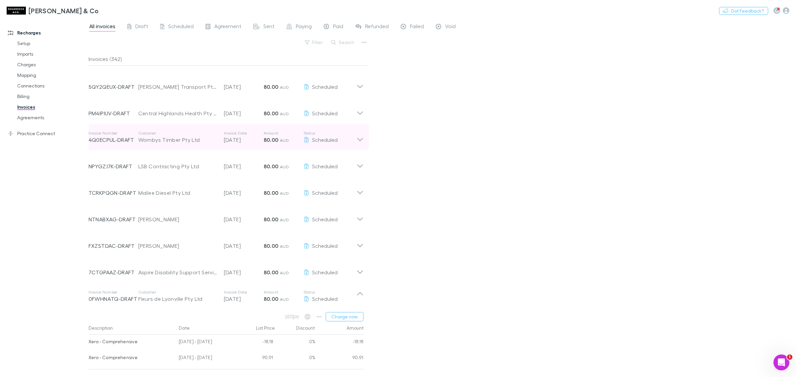
click at [357, 139] on icon at bounding box center [360, 139] width 6 height 3
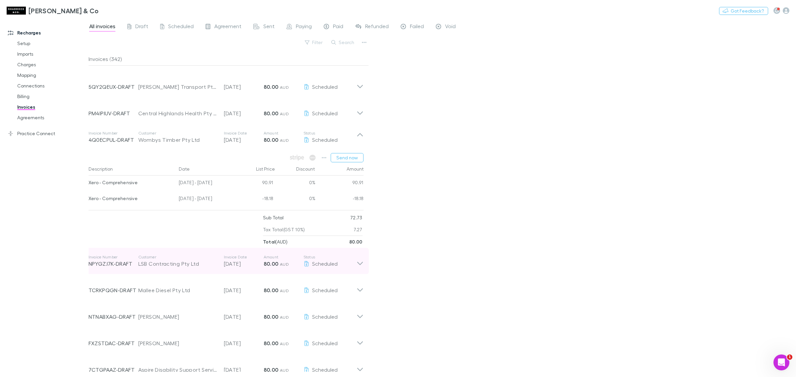
click at [362, 263] on icon at bounding box center [360, 263] width 6 height 3
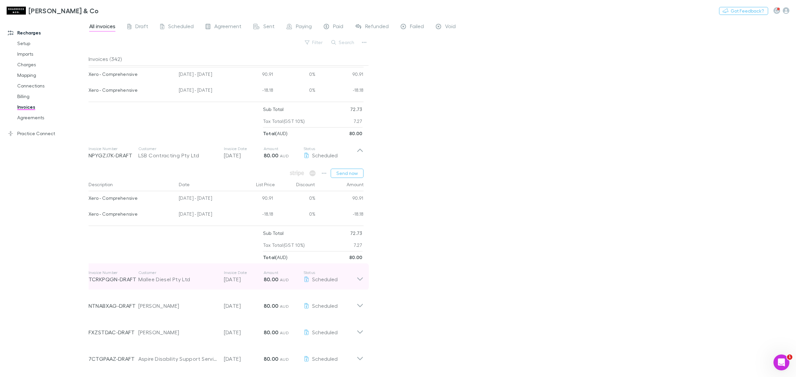
scroll to position [2261, 0]
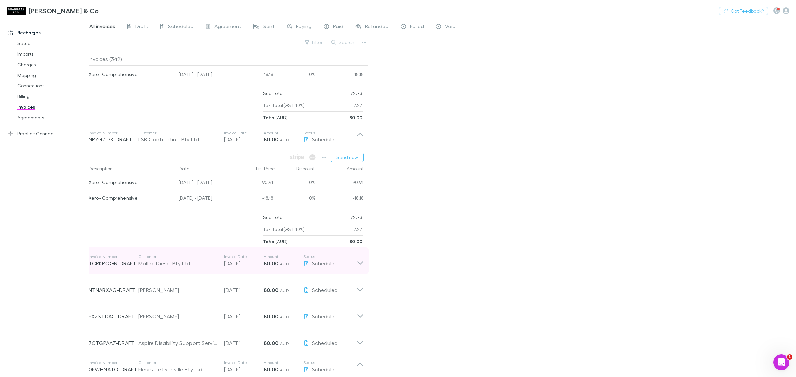
click at [362, 268] on div "Invoice Number TCRKPQGN-DRAFT Customer Mallee Diesel Pty Ltd Invoice Date [DATE…" at bounding box center [225, 261] width 285 height 27
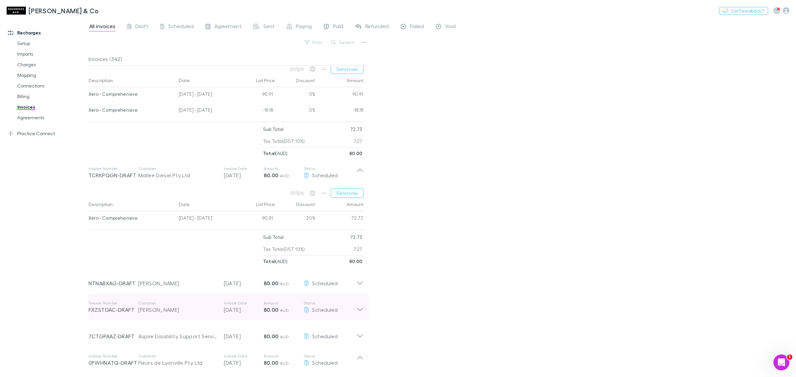
scroll to position [2386, 0]
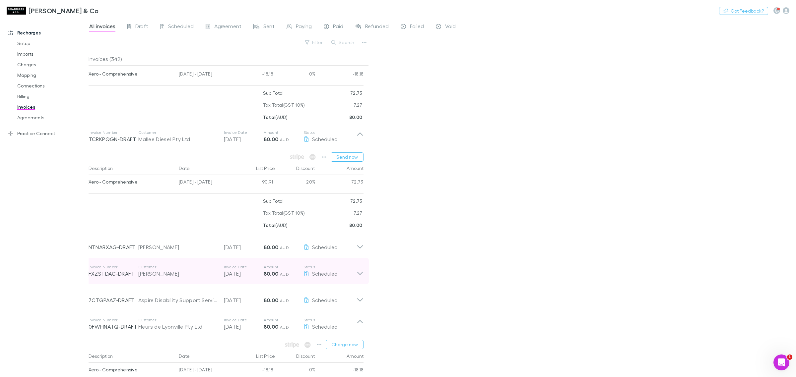
click at [360, 270] on icon at bounding box center [359, 271] width 7 height 13
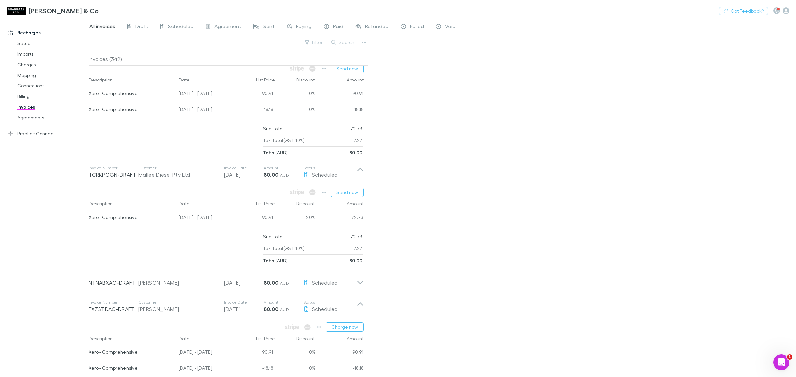
scroll to position [2303, 0]
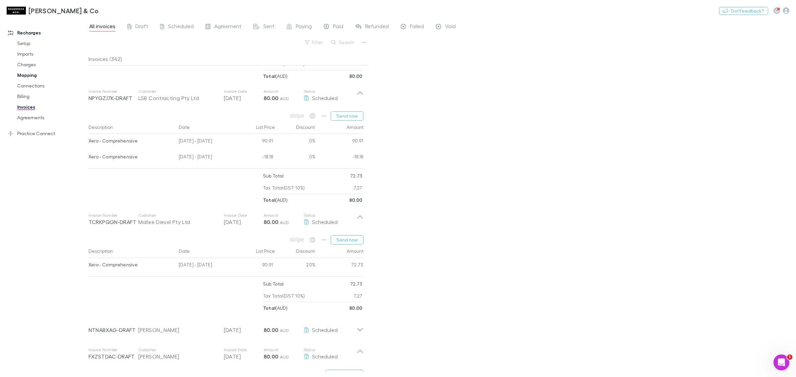
click at [50, 77] on link "Mapping" at bounding box center [52, 75] width 83 height 11
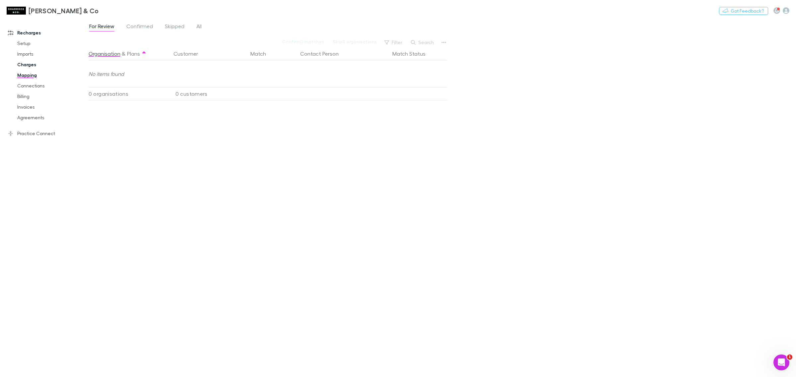
click at [52, 65] on link "Charges" at bounding box center [52, 64] width 83 height 11
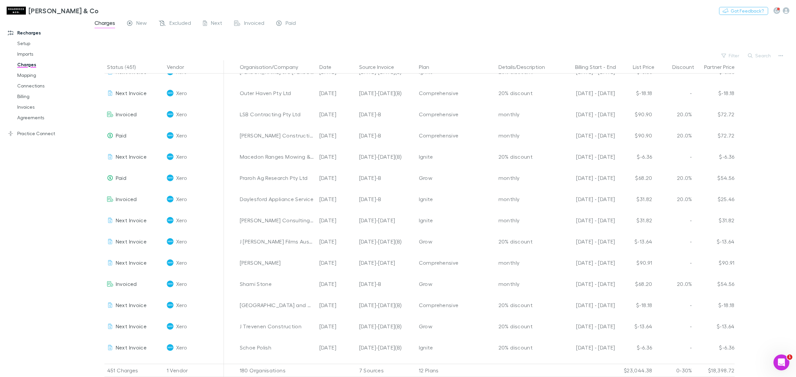
scroll to position [3191, 0]
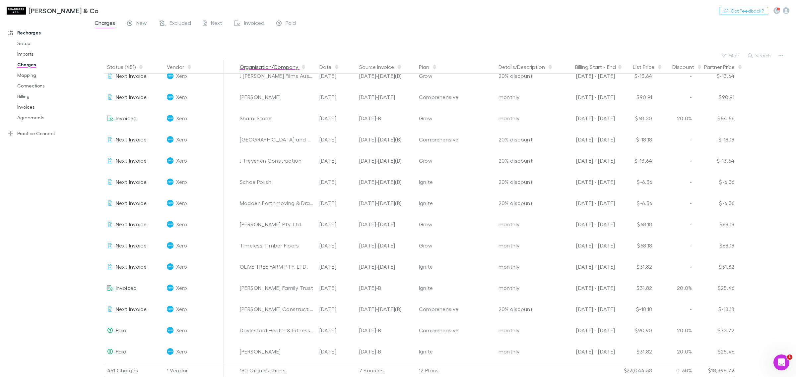
click at [287, 70] on button "Organisation/Company" at bounding box center [273, 66] width 66 height 13
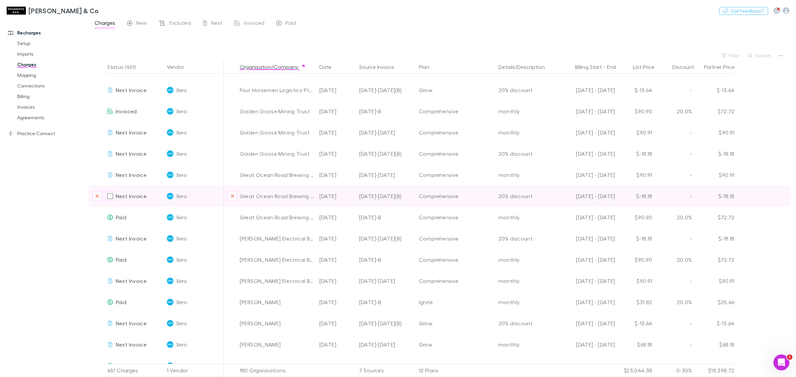
scroll to position [3108, 0]
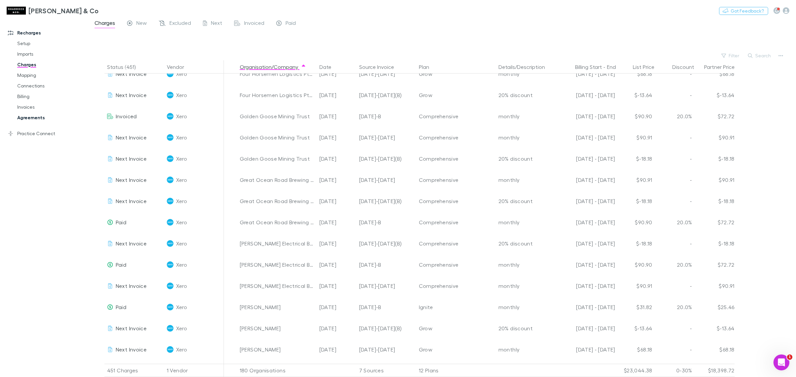
click at [35, 115] on link "Agreements" at bounding box center [52, 117] width 83 height 11
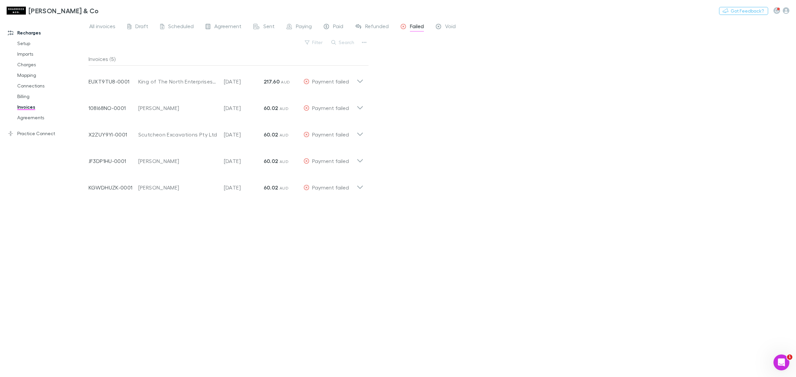
click at [254, 245] on div "Invoices (5) Invoice Number EUXT9TU8-0001 Customer King of The North Enterprise…" at bounding box center [229, 212] width 280 height 320
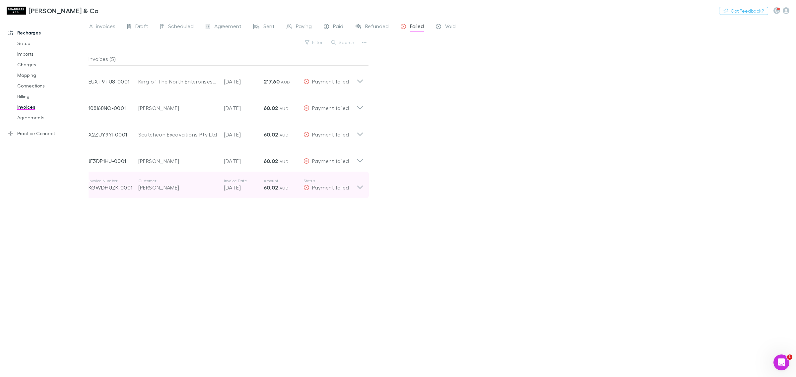
click at [362, 194] on div "Invoice Number KGWDHUZK-0001 Customer Angus Murray McGregor Invoice Date 20 Aug…" at bounding box center [225, 185] width 285 height 27
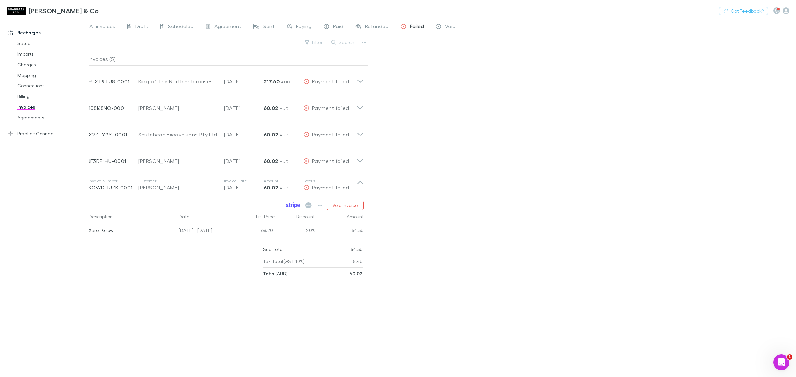
click at [292, 206] on icon at bounding box center [293, 206] width 14 height 6
click at [361, 104] on icon at bounding box center [359, 105] width 7 height 13
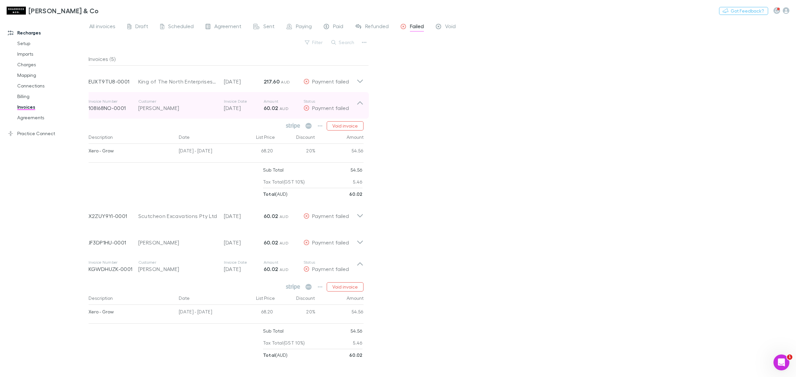
click at [361, 104] on icon at bounding box center [359, 105] width 7 height 13
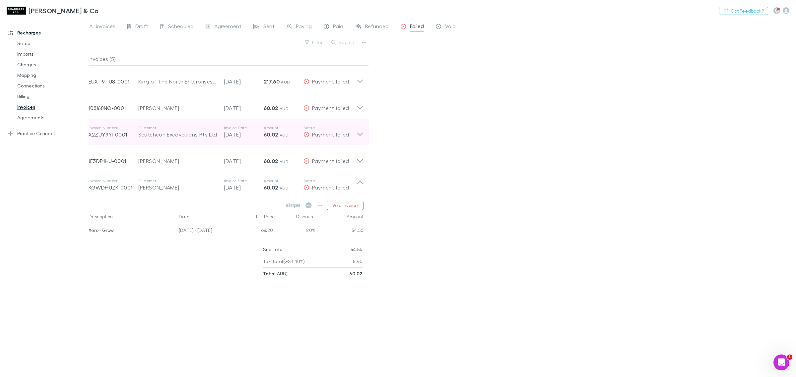
click at [361, 130] on icon at bounding box center [359, 131] width 7 height 13
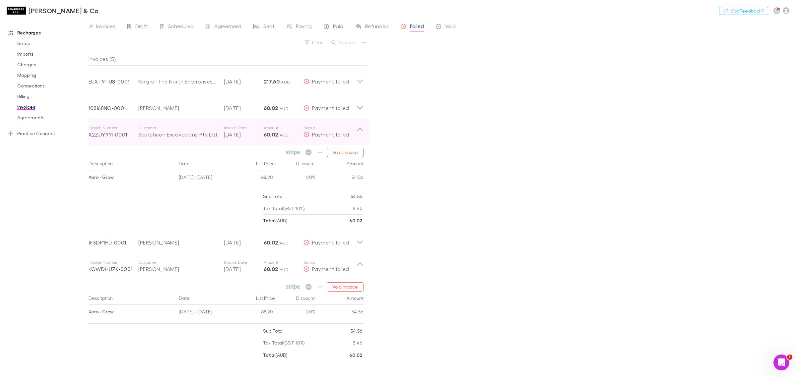
click at [361, 130] on icon at bounding box center [360, 129] width 6 height 3
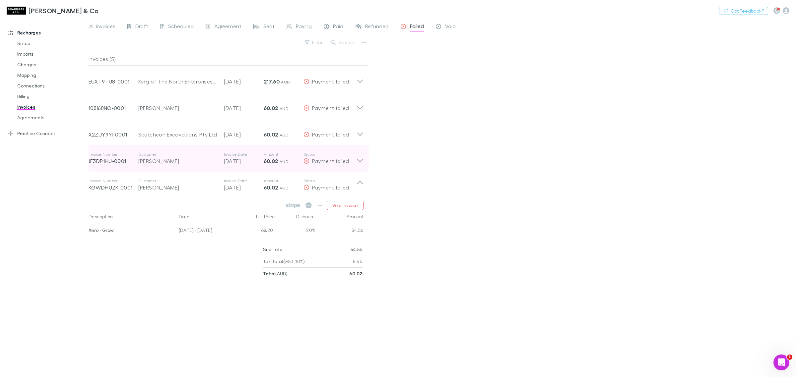
click at [362, 163] on icon at bounding box center [359, 158] width 7 height 13
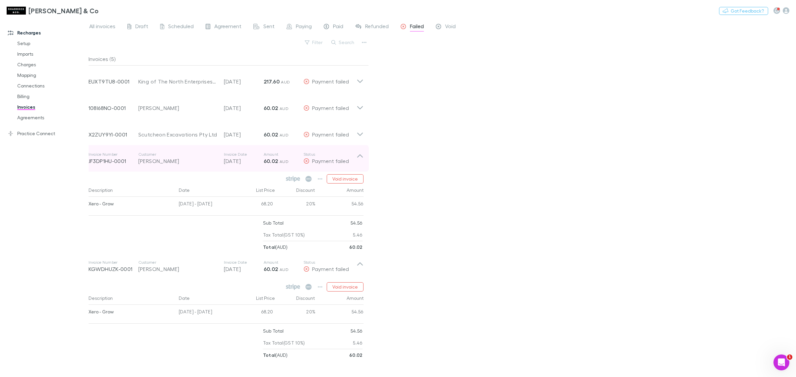
click at [362, 163] on icon at bounding box center [359, 158] width 7 height 13
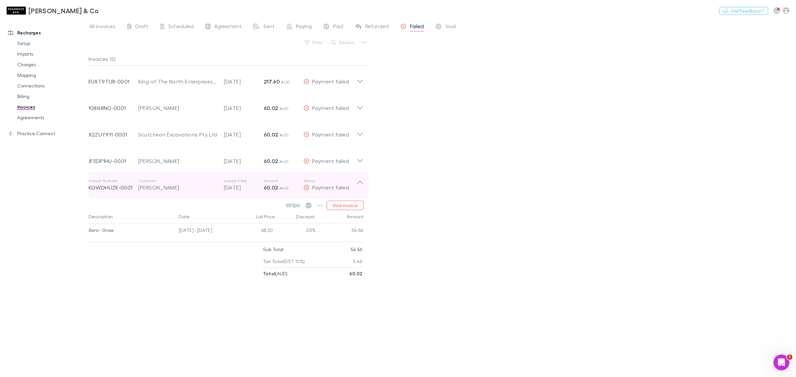
click at [364, 183] on div "Invoice Number KGWDHUZK-0001 Customer Angus Murray McGregor Invoice Date 20 Aug…" at bounding box center [225, 185] width 285 height 27
